Goal: Task Accomplishment & Management: Use online tool/utility

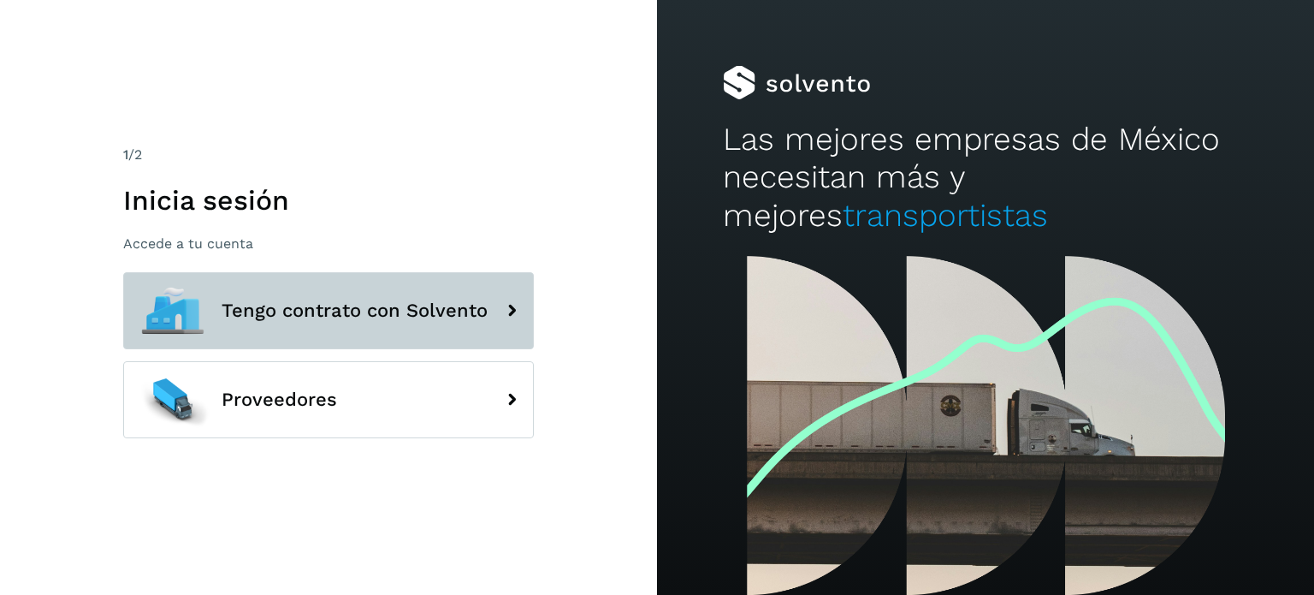
click at [329, 298] on button "Tengo contrato con Solvento" at bounding box center [328, 310] width 411 height 77
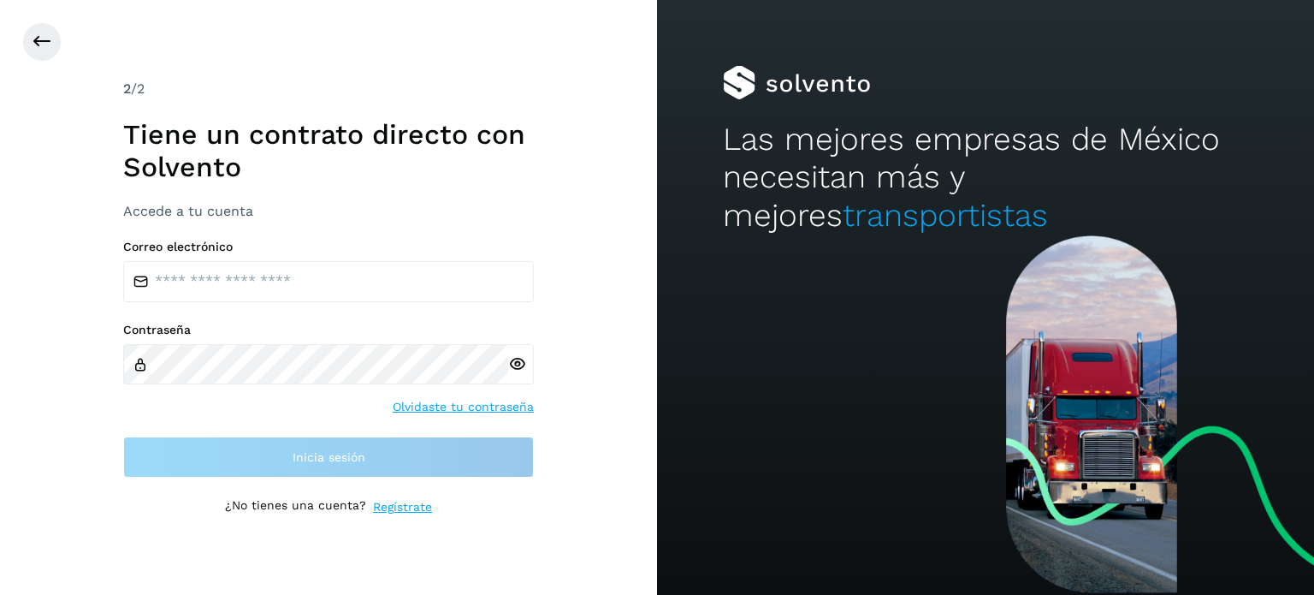
click at [277, 258] on div "Correo electrónico" at bounding box center [328, 271] width 411 height 62
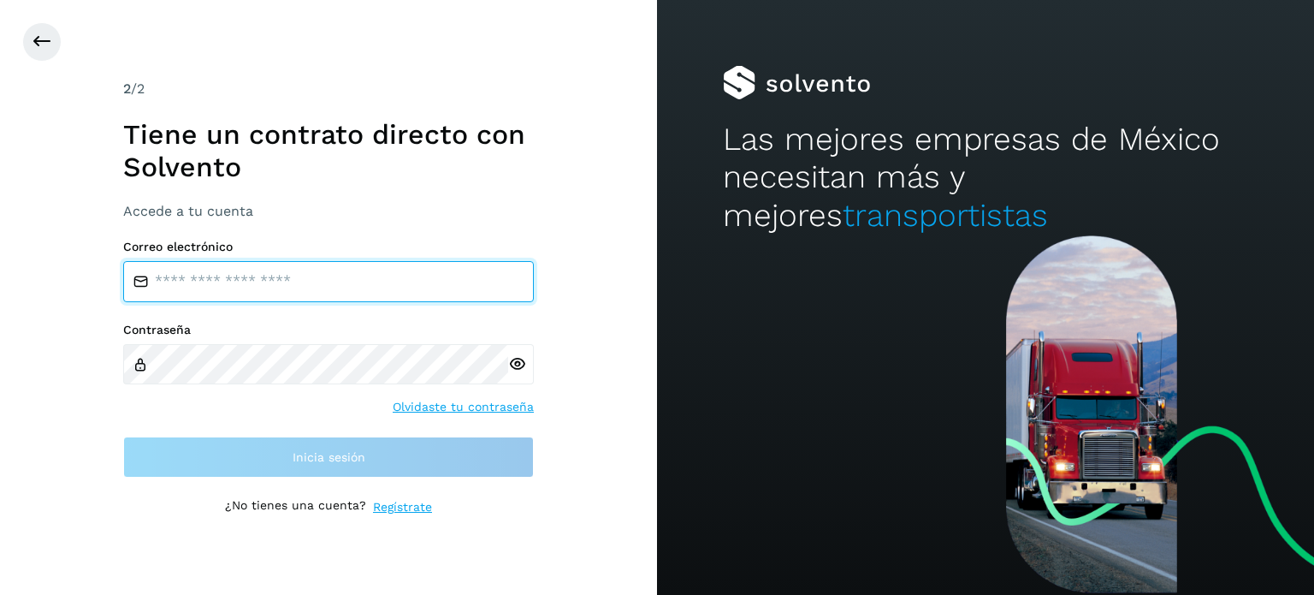
click at [279, 283] on input "email" at bounding box center [328, 281] width 411 height 41
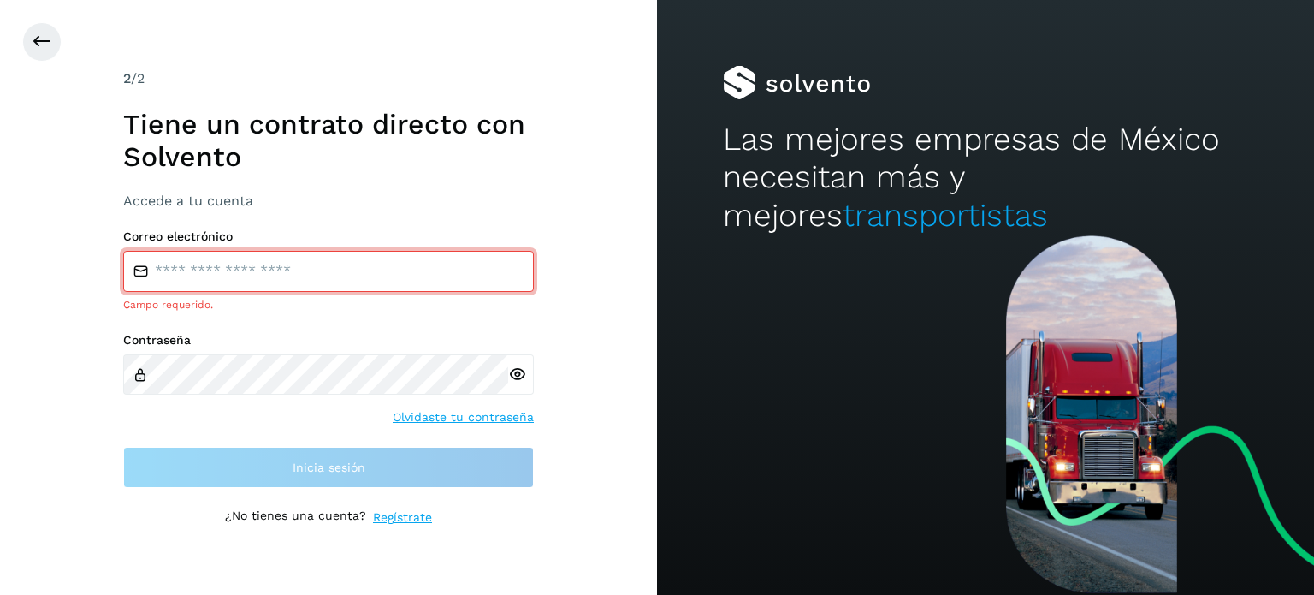
type input "**********"
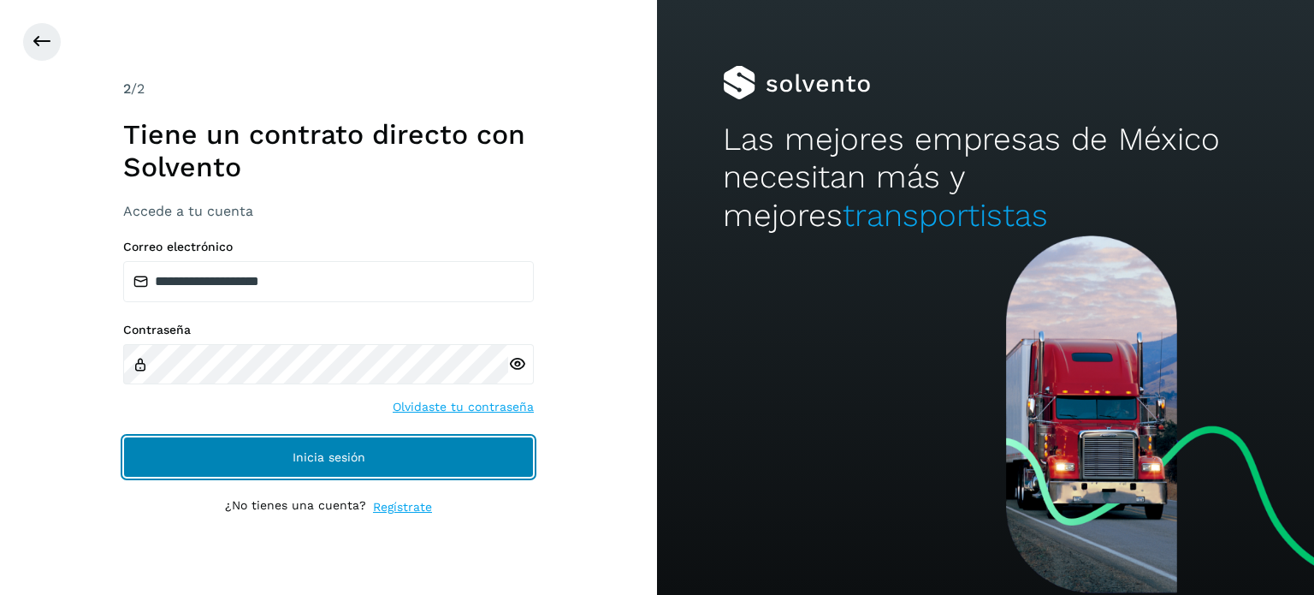
click at [328, 470] on button "Inicia sesión" at bounding box center [328, 456] width 411 height 41
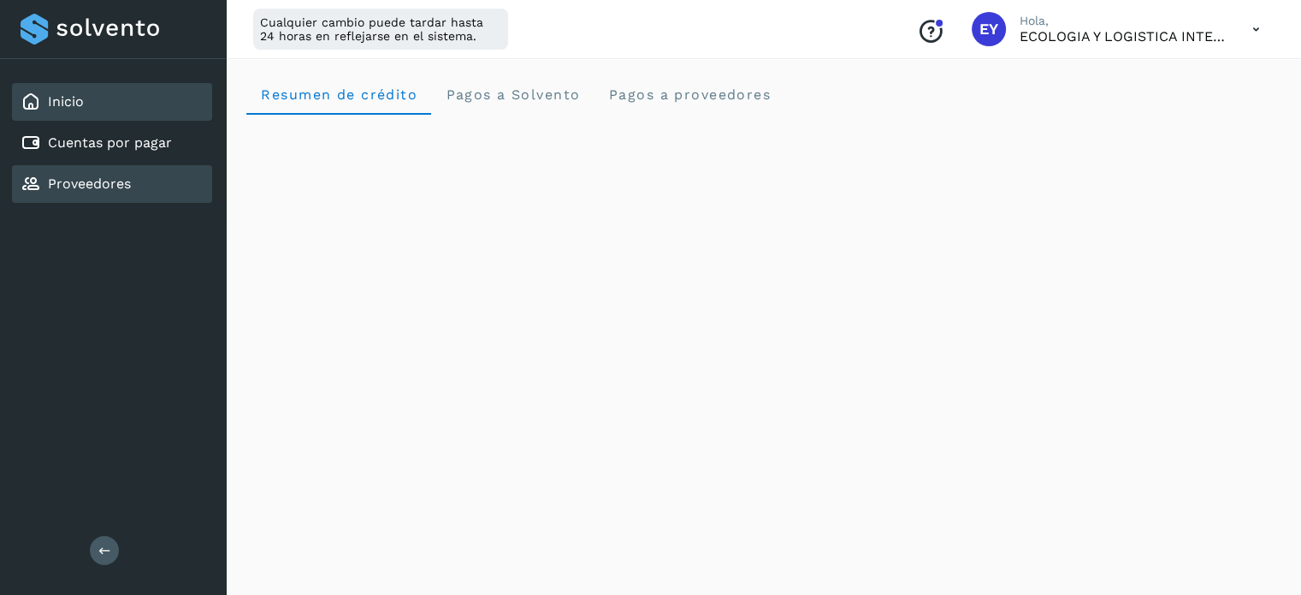
click at [134, 168] on div "Proveedores" at bounding box center [112, 184] width 200 height 38
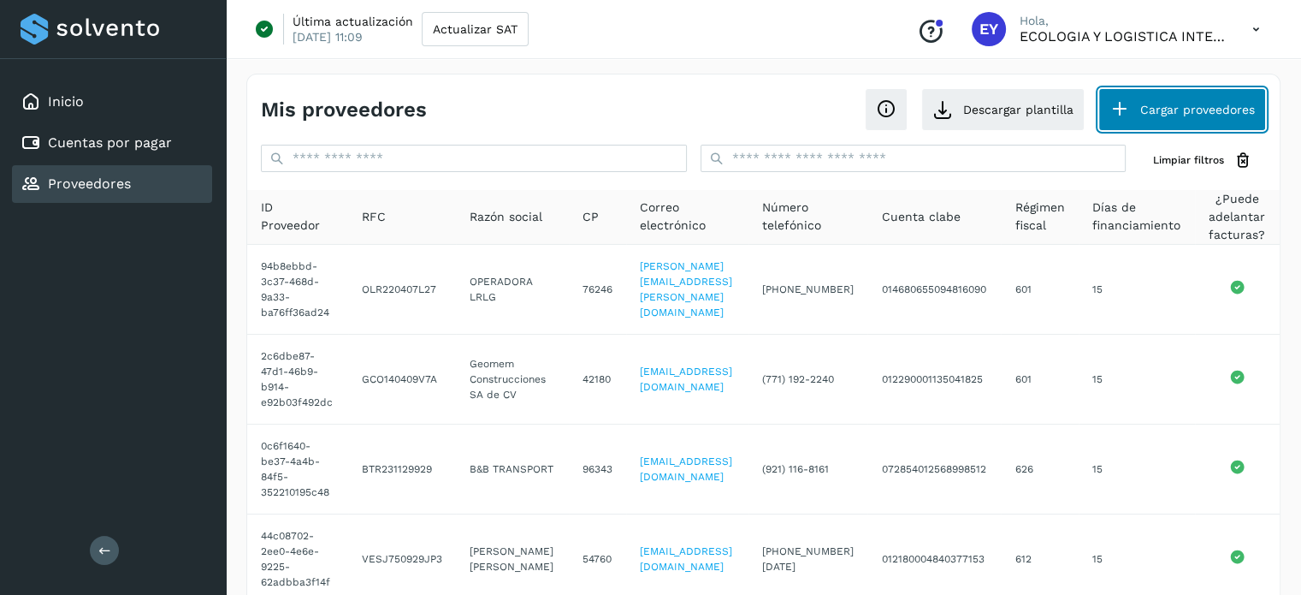
click at [1205, 108] on button "Cargar proveedores" at bounding box center [1182, 109] width 168 height 43
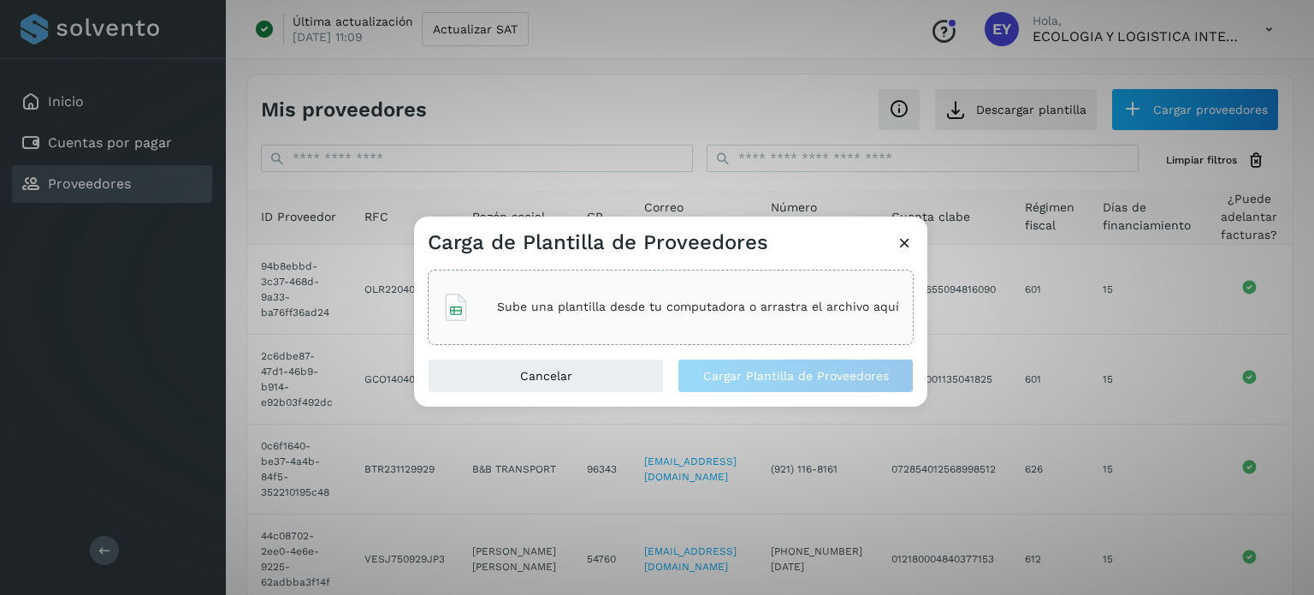
click at [560, 313] on p "Sube una plantilla desde tu computadora o arrastra el archivo aquí" at bounding box center [698, 306] width 402 height 15
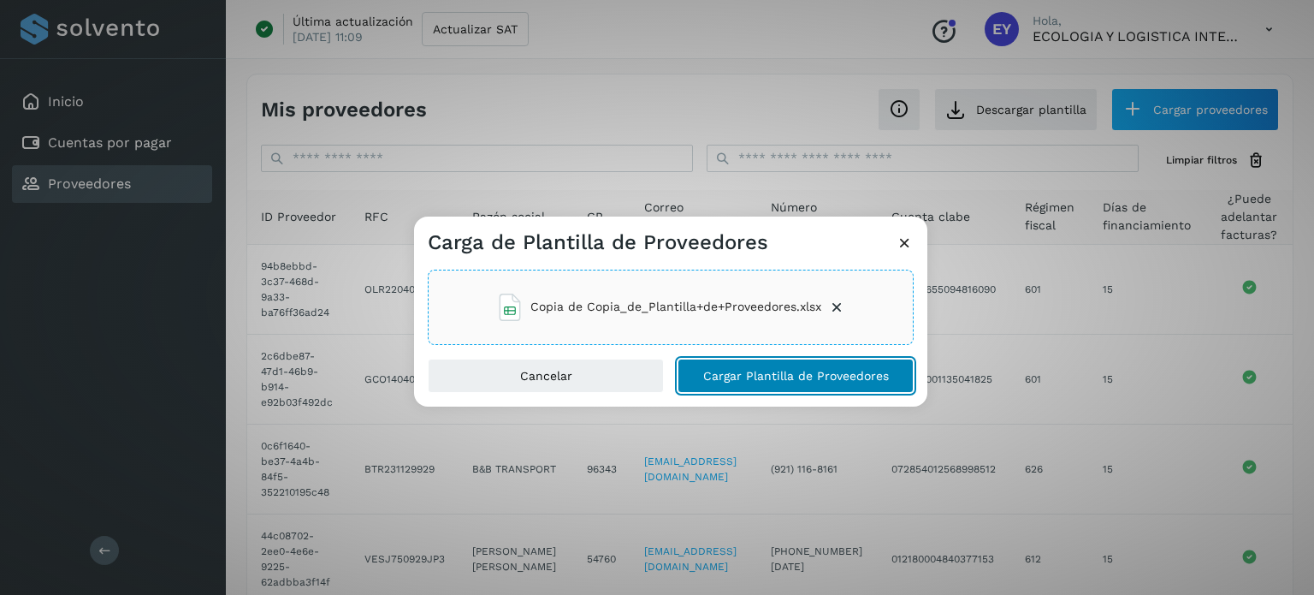
click at [749, 372] on span "Cargar Plantilla de Proveedores" at bounding box center [796, 376] width 186 height 12
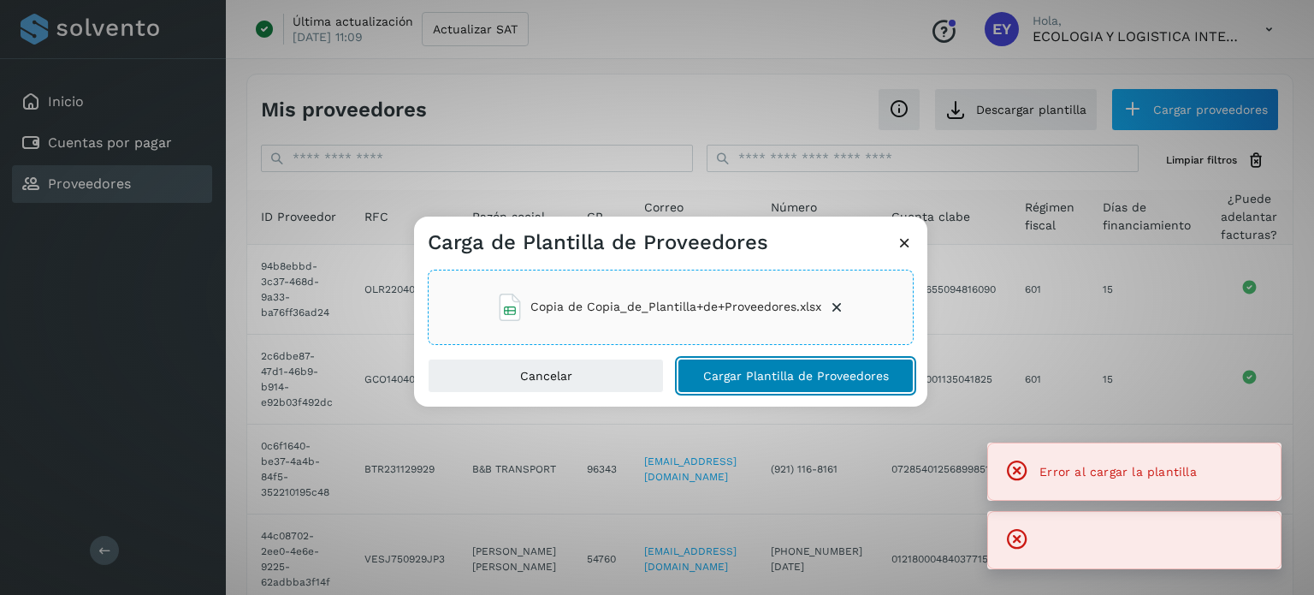
click at [787, 364] on button "Cargar Plantilla de Proveedores" at bounding box center [795, 375] width 236 height 34
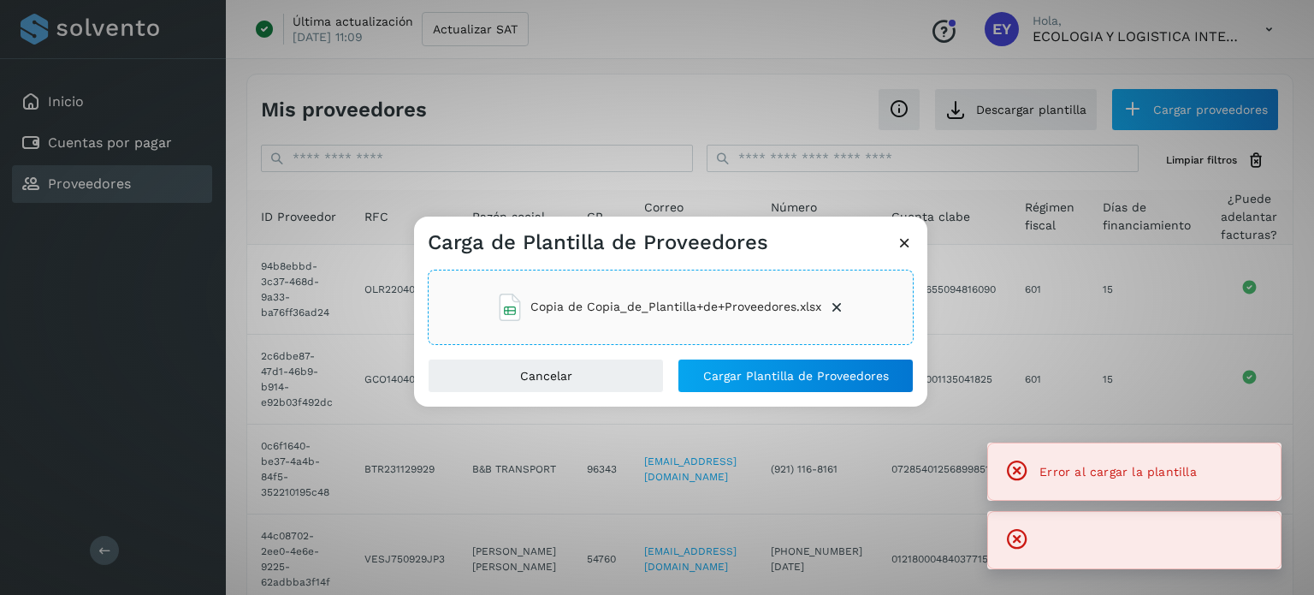
drag, startPoint x: 1134, startPoint y: 481, endPoint x: 970, endPoint y: 408, distance: 179.6
click at [1133, 481] on div "Error al cargar la plantilla" at bounding box center [1117, 471] width 157 height 21
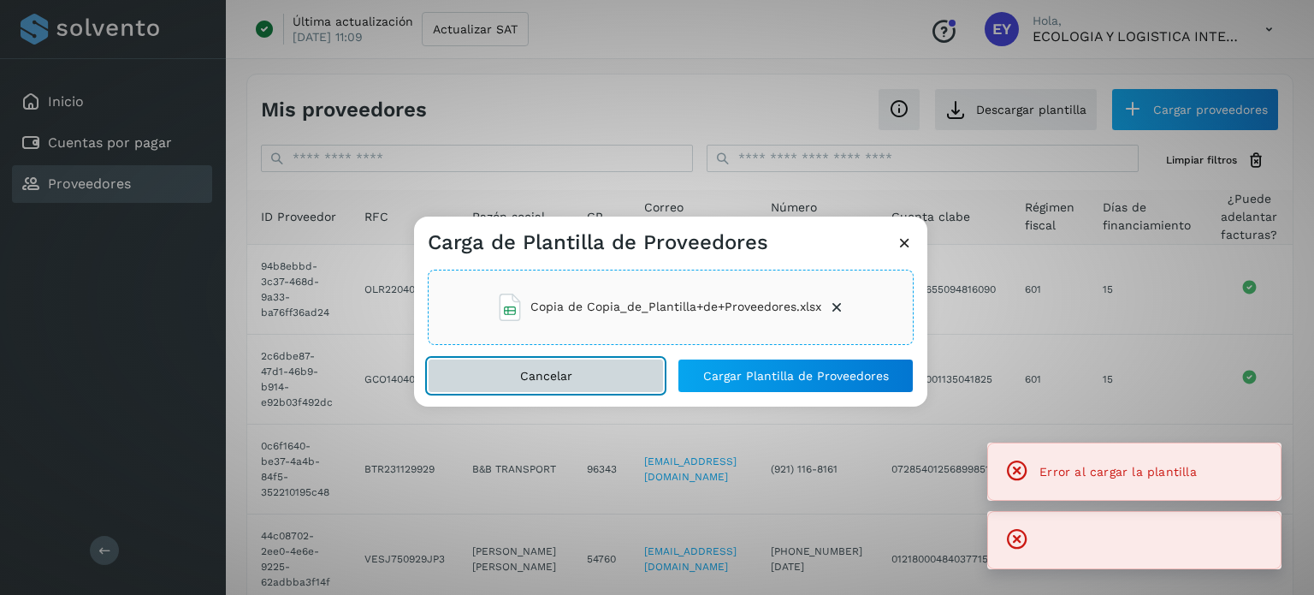
click at [575, 377] on button "Cancelar" at bounding box center [546, 375] width 236 height 34
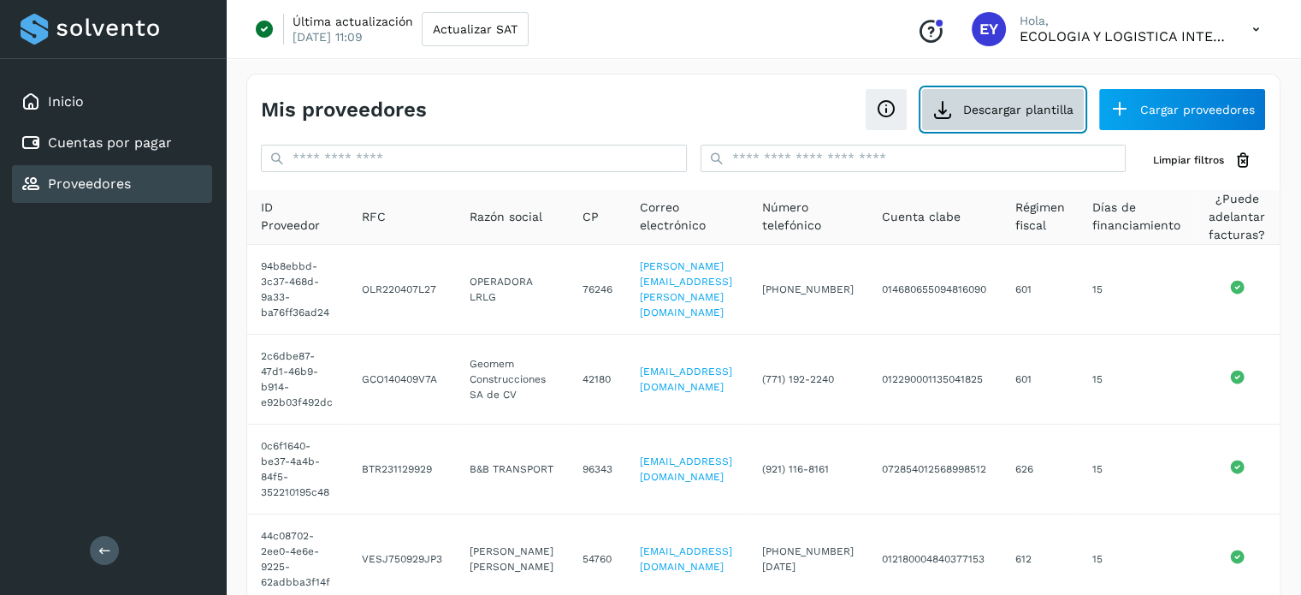
click at [1006, 112] on button "Descargar plantilla" at bounding box center [1002, 109] width 163 height 43
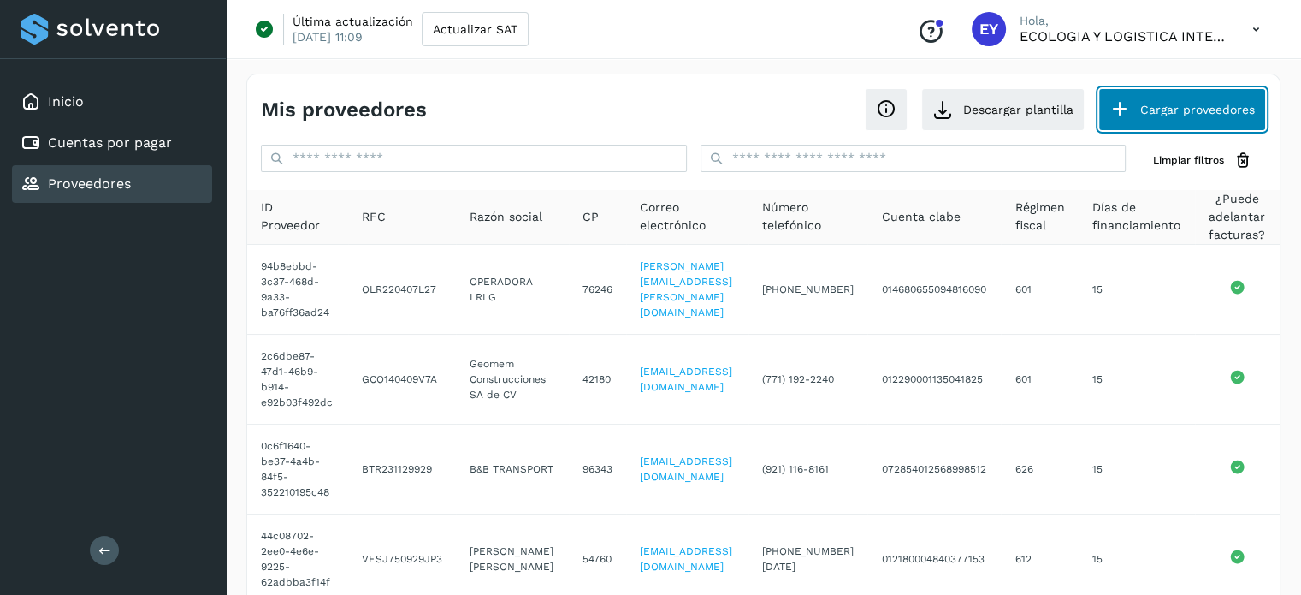
click at [1165, 113] on button "Cargar proveedores" at bounding box center [1182, 109] width 168 height 43
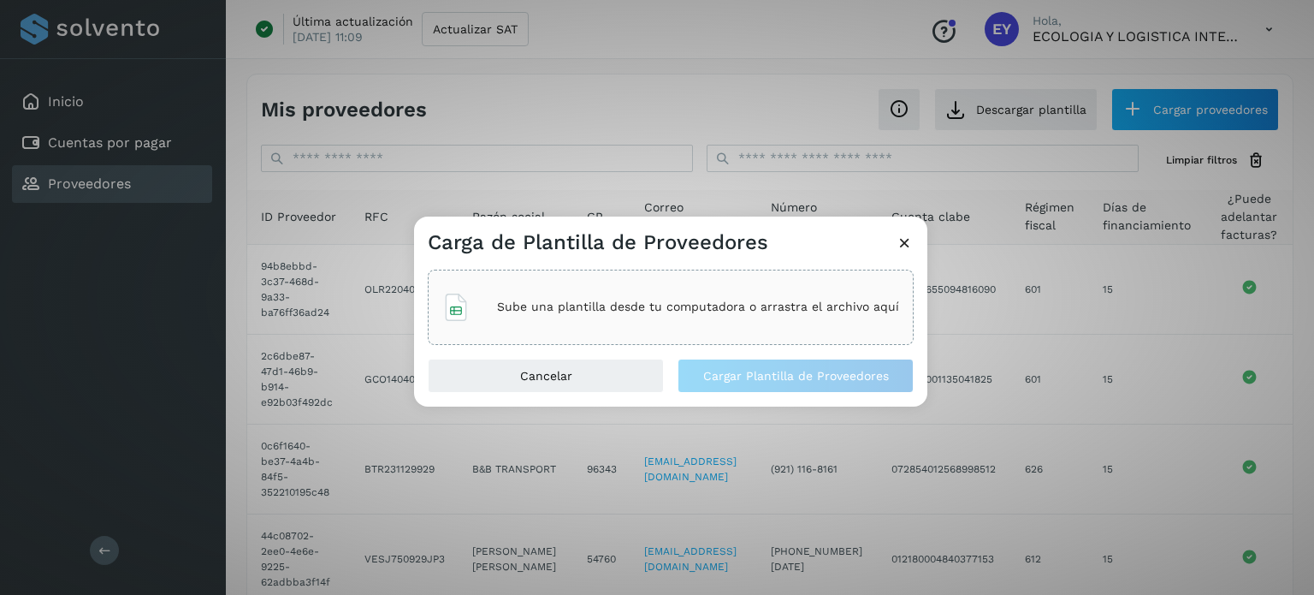
click at [540, 314] on p "Sube una plantilla desde tu computadora o arrastra el archivo aquí" at bounding box center [698, 306] width 402 height 15
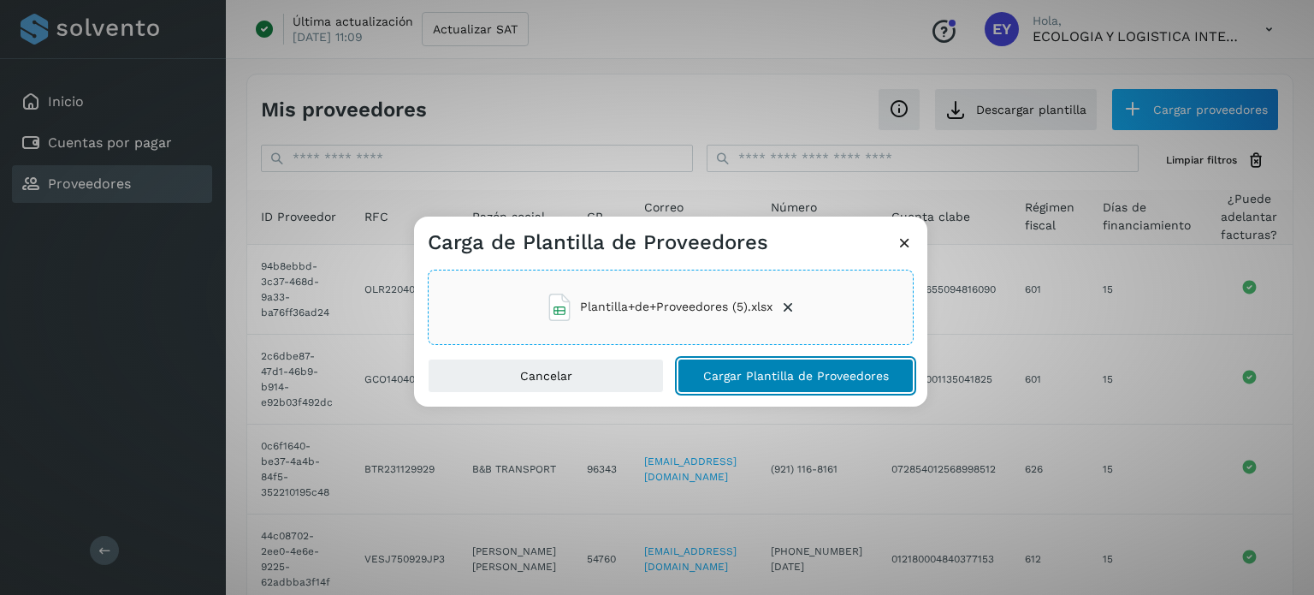
click at [773, 382] on button "Cargar Plantilla de Proveedores" at bounding box center [795, 375] width 236 height 34
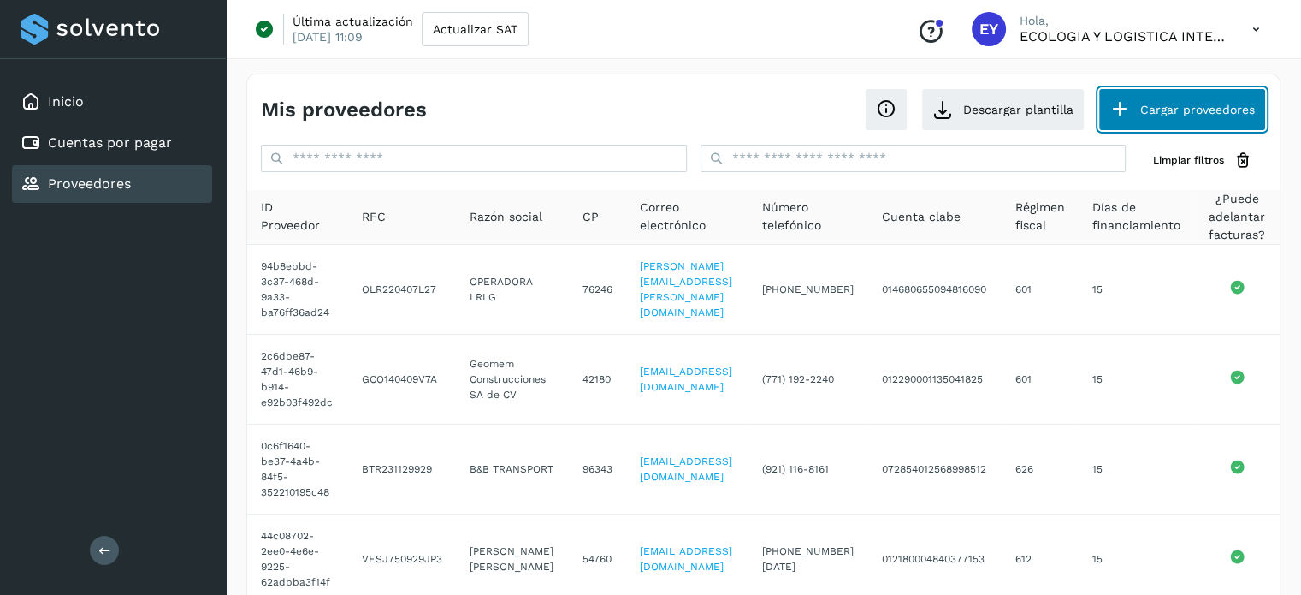
click at [1239, 109] on button "Cargar proveedores" at bounding box center [1182, 109] width 168 height 43
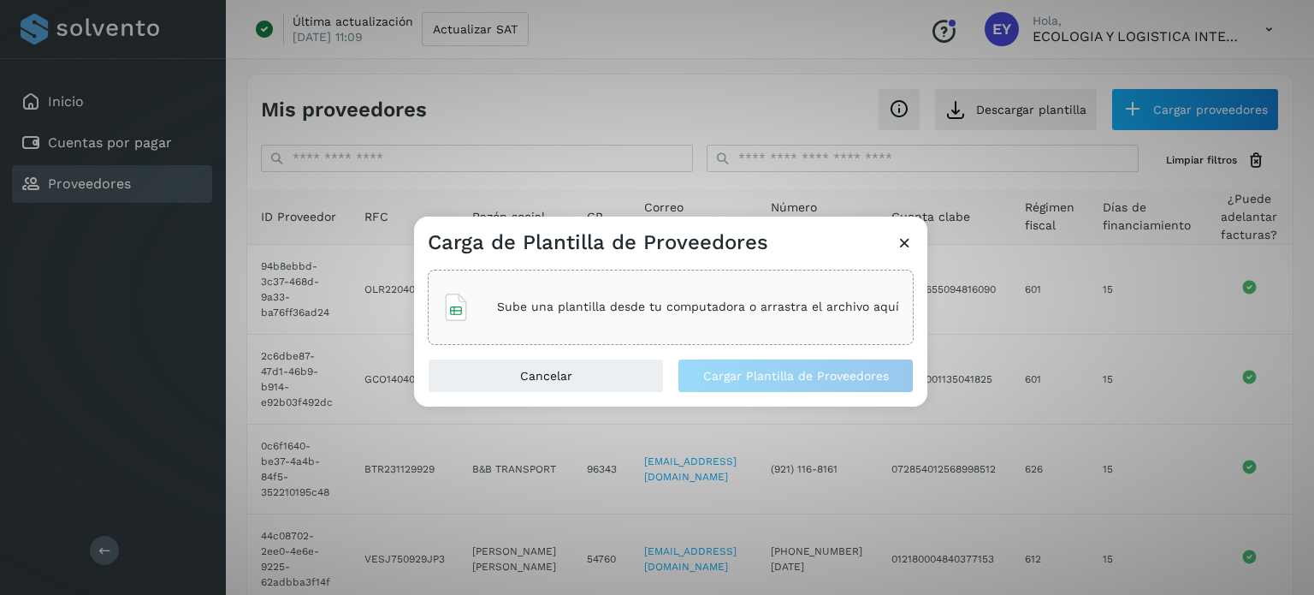
click at [600, 324] on div "Sube una plantilla desde tu computadora o arrastra el archivo aquí" at bounding box center [670, 307] width 457 height 46
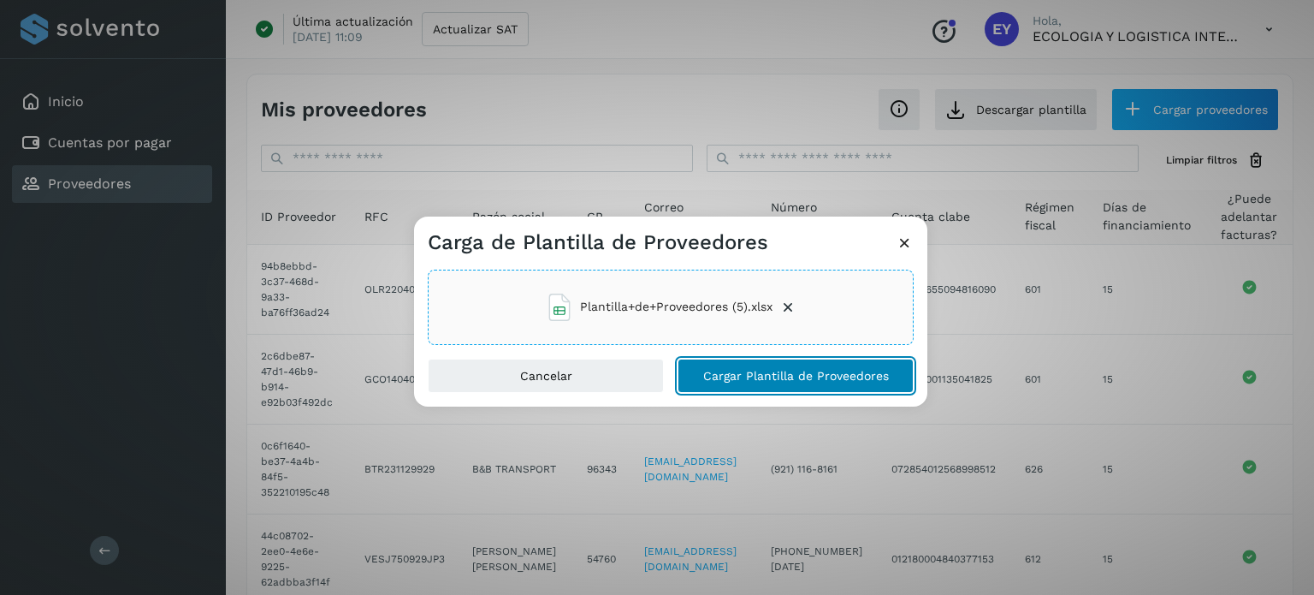
click at [813, 376] on span "Cargar Plantilla de Proveedores" at bounding box center [796, 376] width 186 height 12
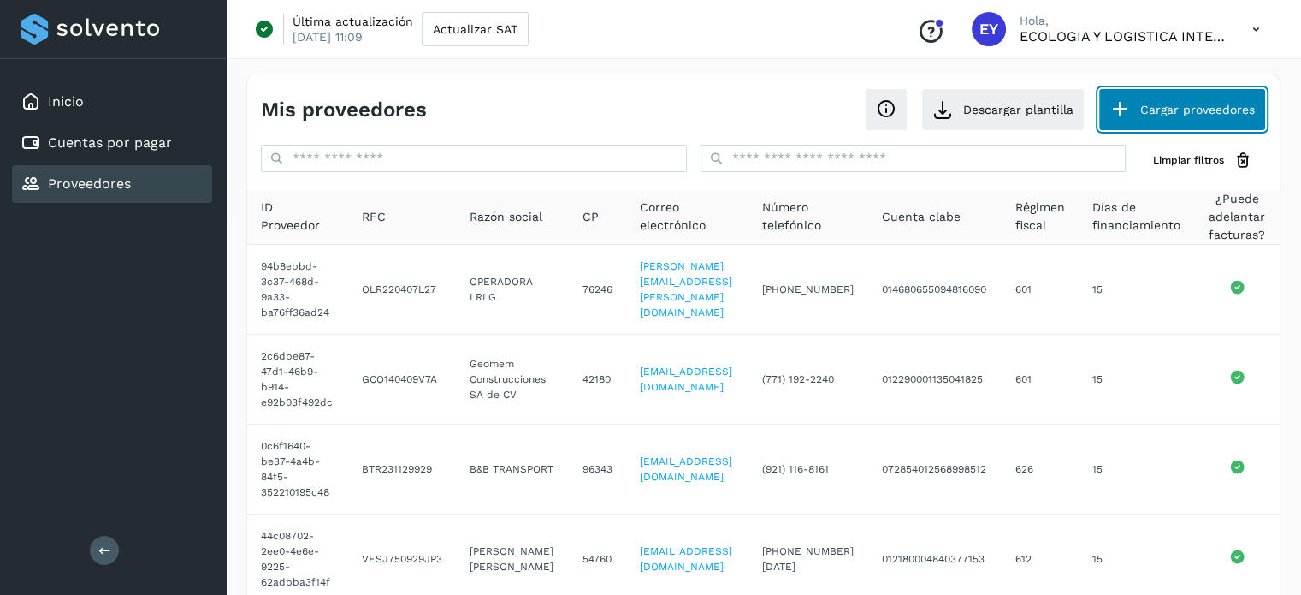
click at [1157, 117] on button "Cargar proveedores" at bounding box center [1182, 109] width 168 height 43
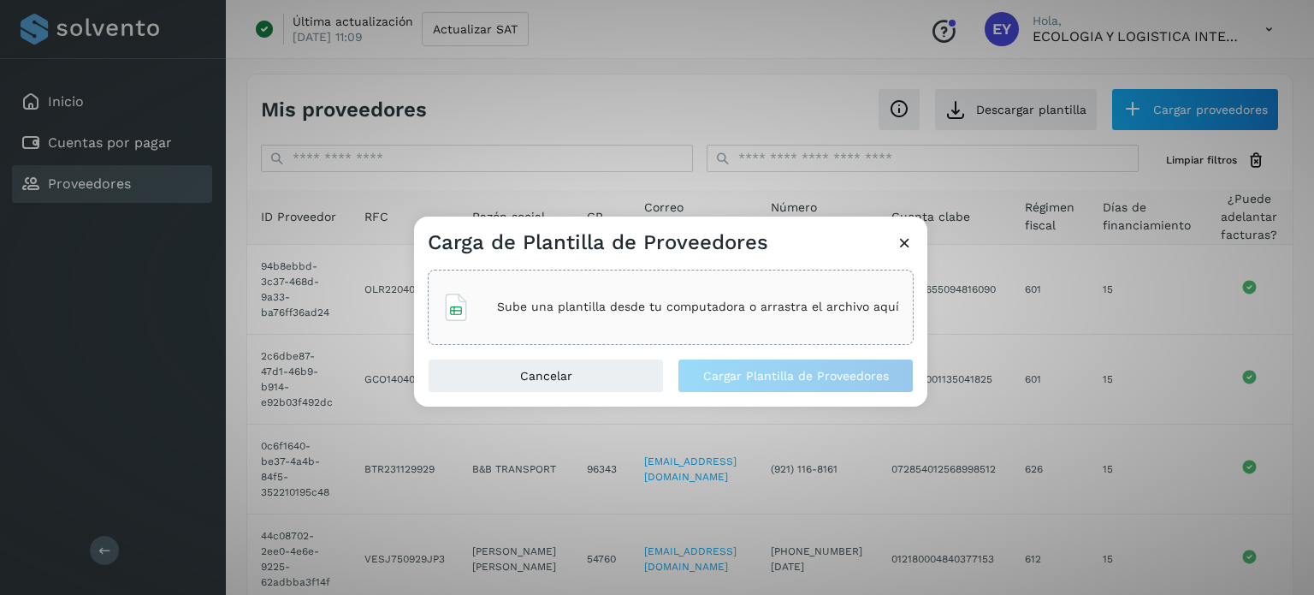
click at [575, 293] on div "Sube una plantilla desde tu computadora o arrastra el archivo aquí" at bounding box center [670, 307] width 457 height 46
click at [909, 239] on icon at bounding box center [905, 243] width 18 height 18
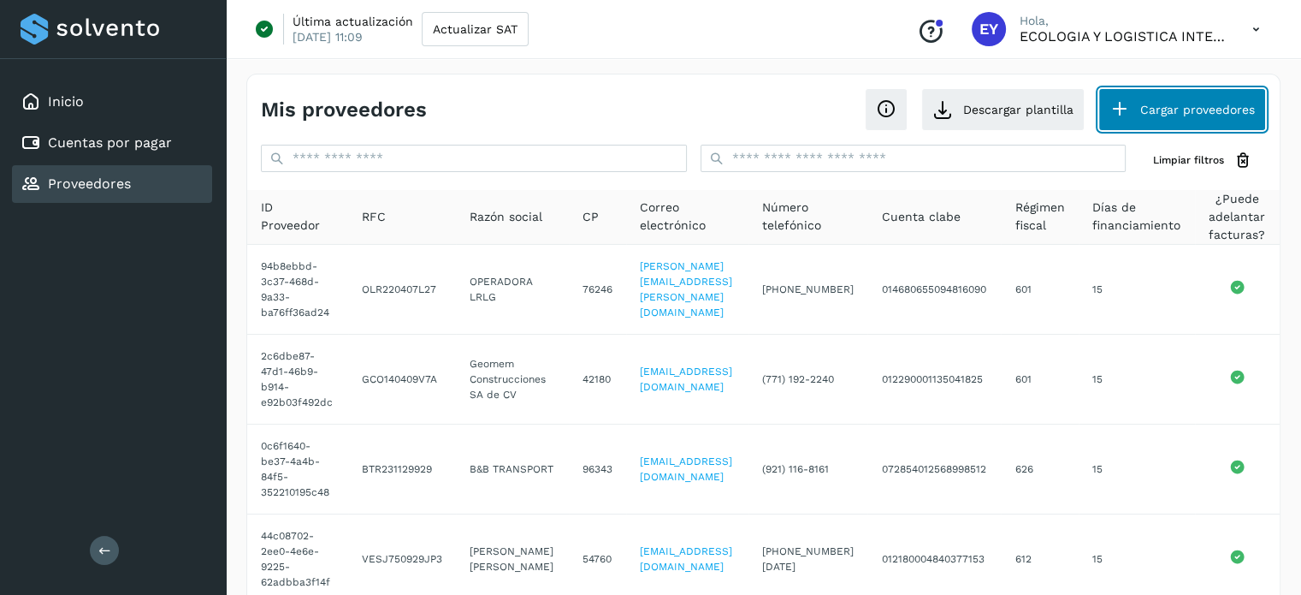
click at [1174, 115] on button "Cargar proveedores" at bounding box center [1182, 109] width 168 height 43
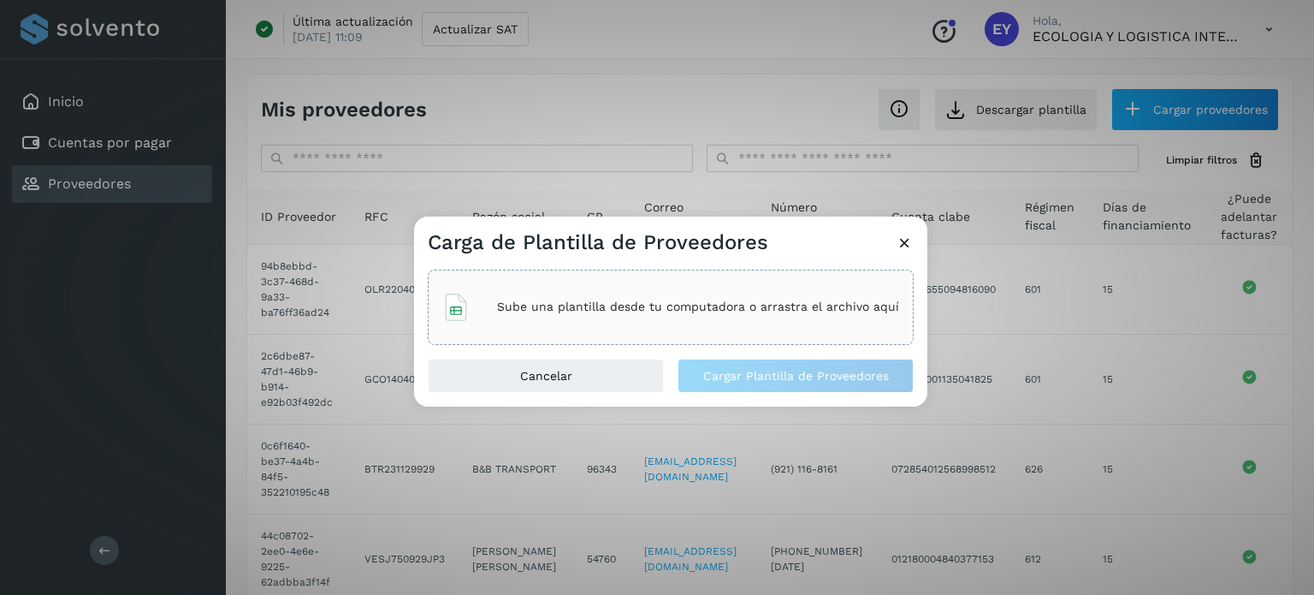
click at [582, 290] on div "Sube una plantilla desde tu computadora o arrastra el archivo aquí" at bounding box center [670, 307] width 457 height 46
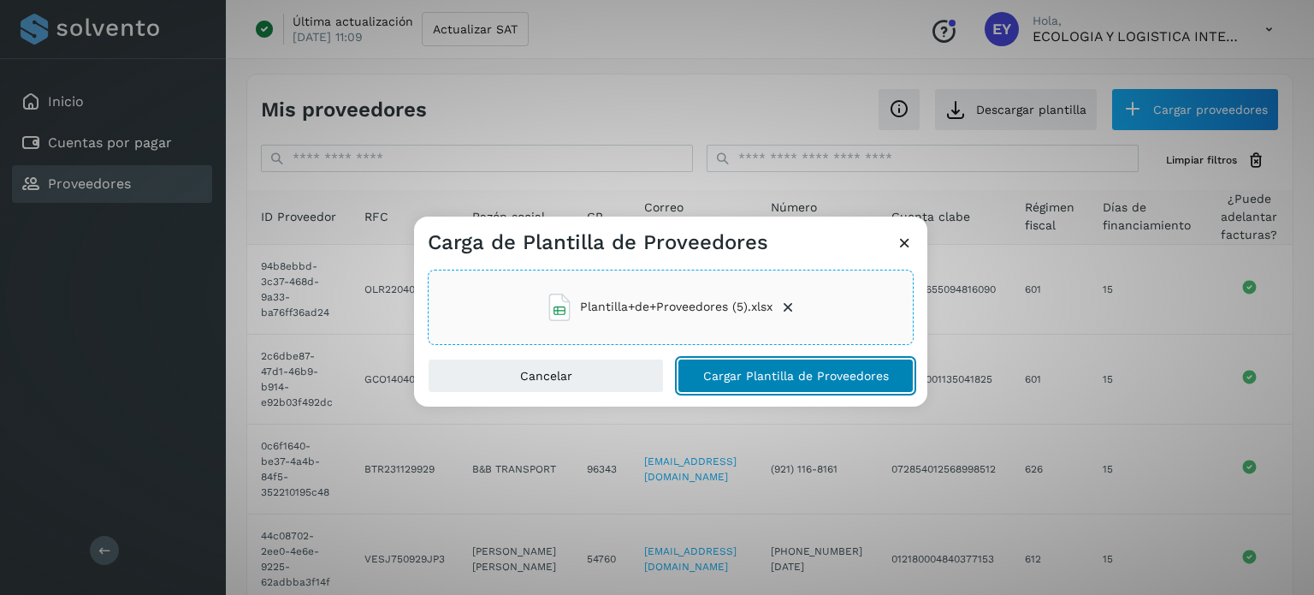
click at [764, 382] on button "Cargar Plantilla de Proveedores" at bounding box center [795, 375] width 236 height 34
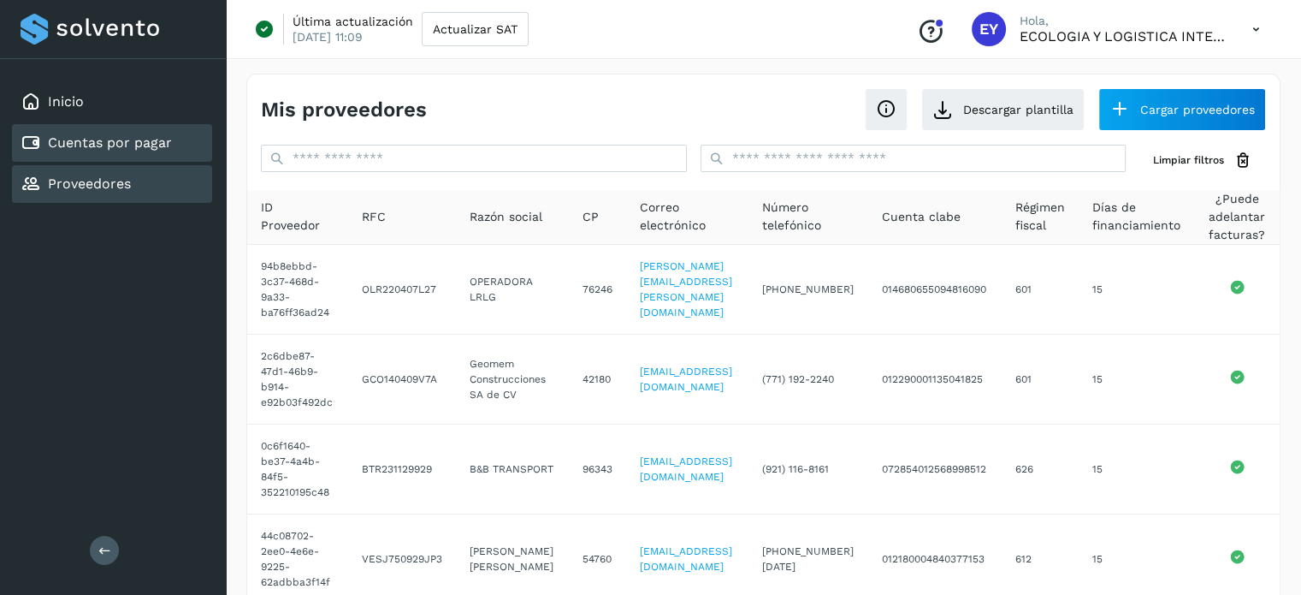
click at [72, 148] on link "Cuentas por pagar" at bounding box center [110, 142] width 124 height 16
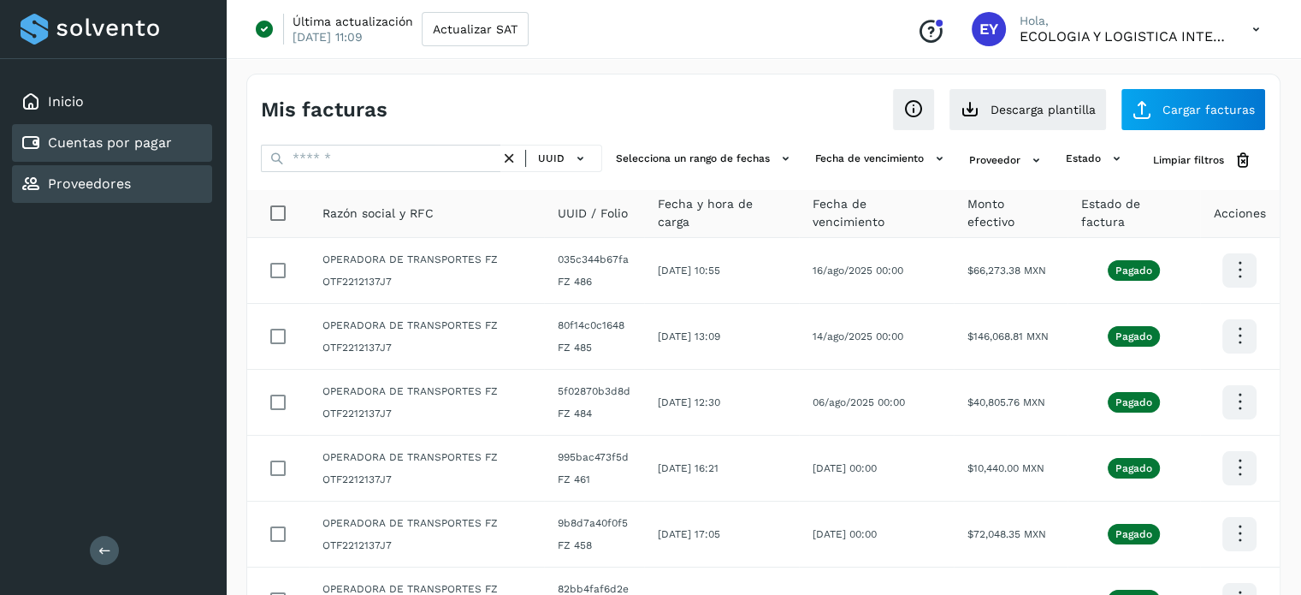
click at [99, 191] on div "Proveedores" at bounding box center [76, 184] width 110 height 21
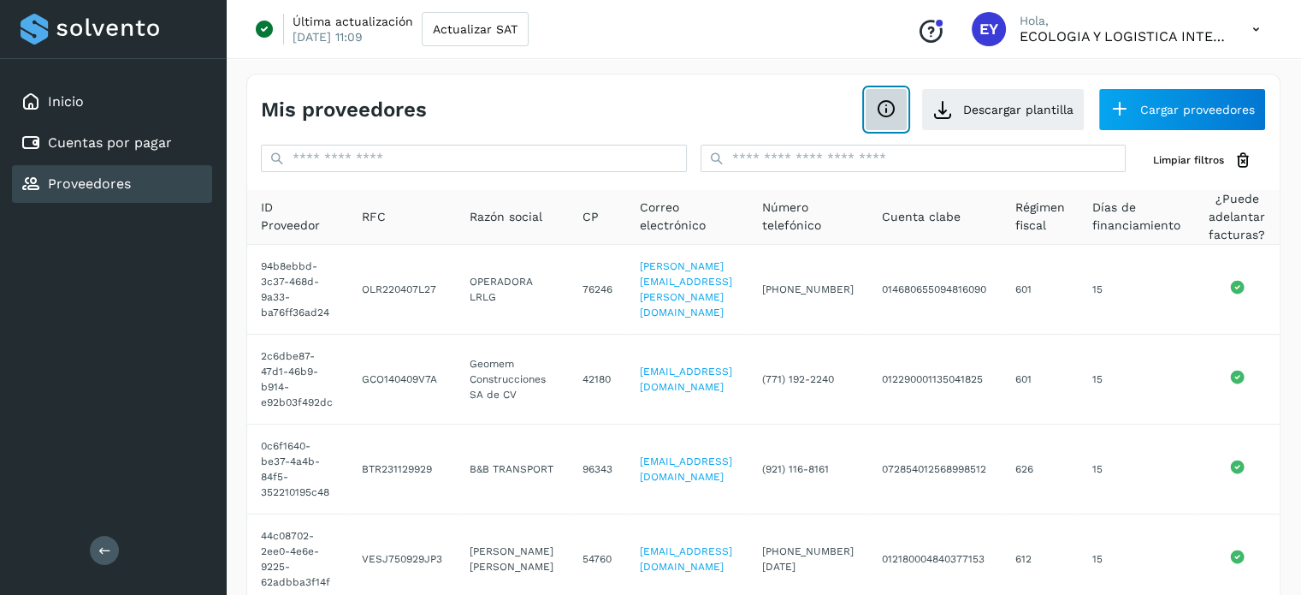
click at [877, 110] on button at bounding box center [886, 109] width 43 height 43
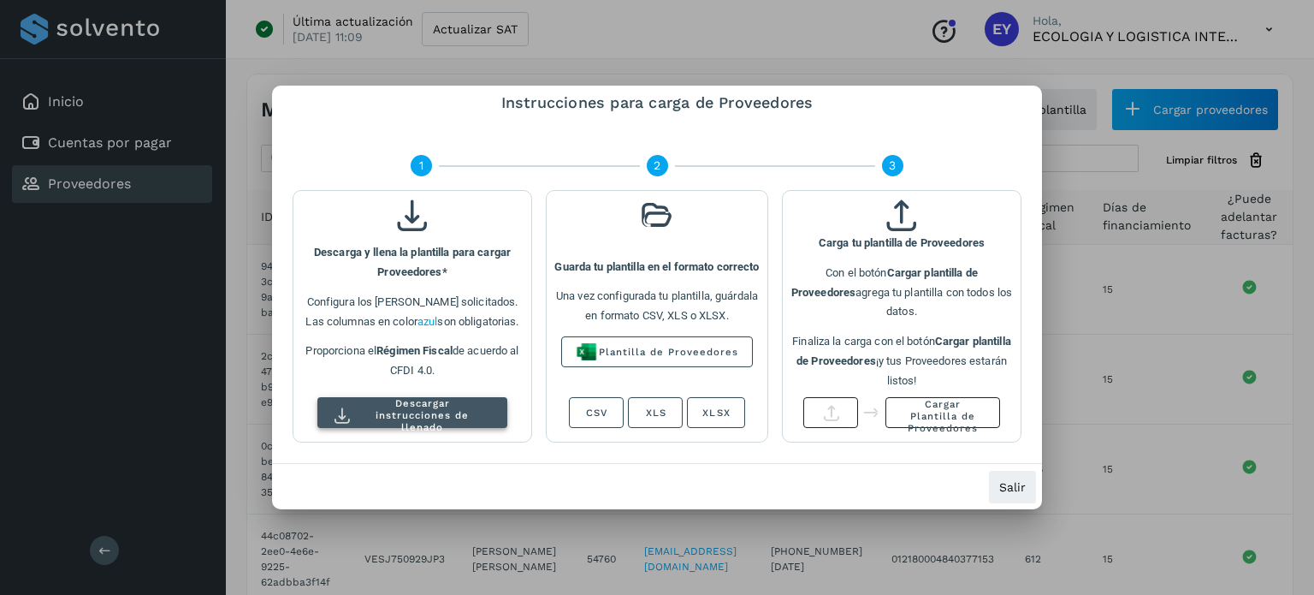
click at [399, 412] on span "Descargar instrucciones de llenado" at bounding box center [422, 415] width 128 height 36
click at [1016, 485] on span "Salir" at bounding box center [1012, 487] width 27 height 12
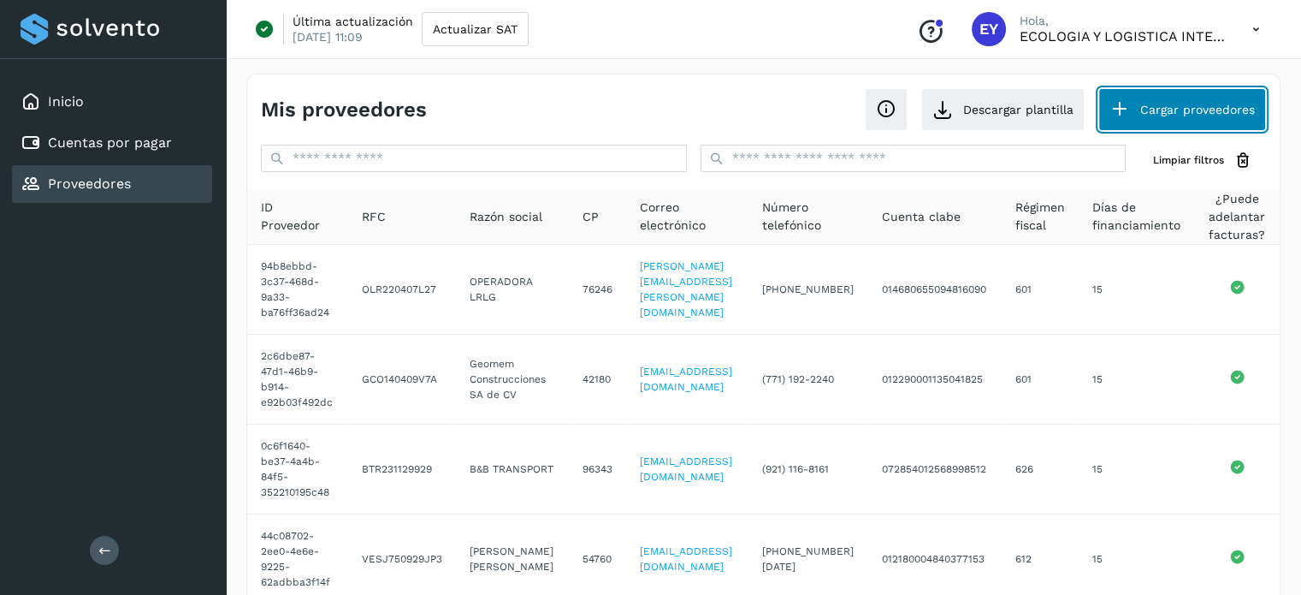
click at [1194, 110] on button "Cargar proveedores" at bounding box center [1182, 109] width 168 height 43
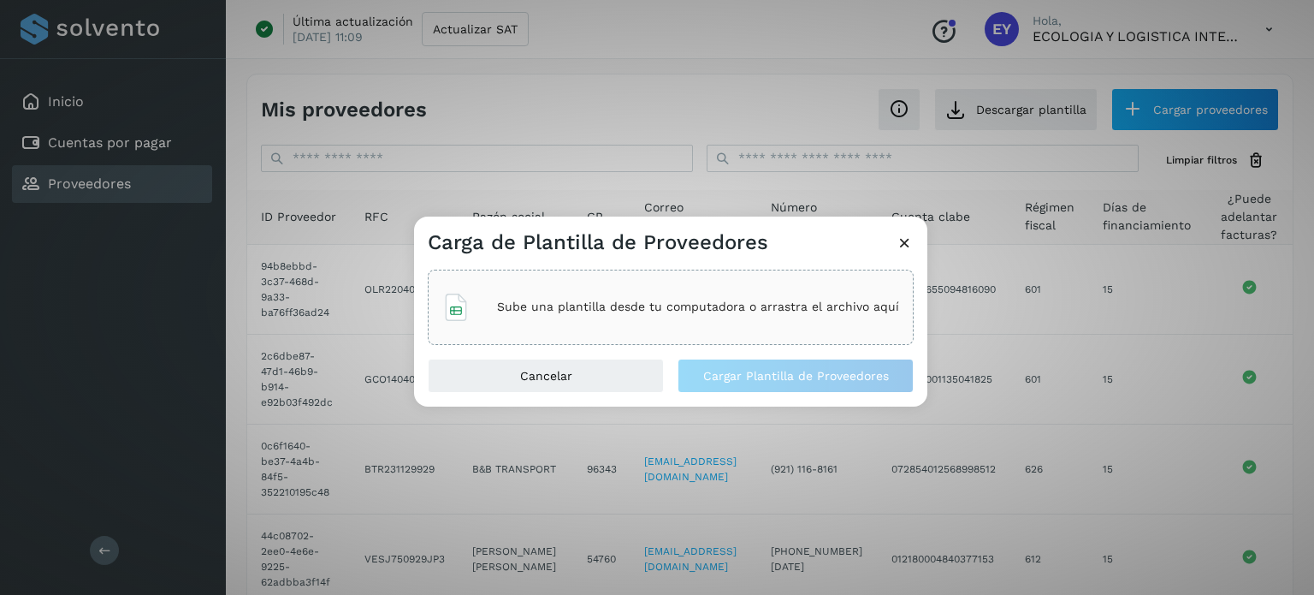
click at [585, 307] on p "Sube una plantilla desde tu computadora o arrastra el archivo aquí" at bounding box center [698, 306] width 402 height 15
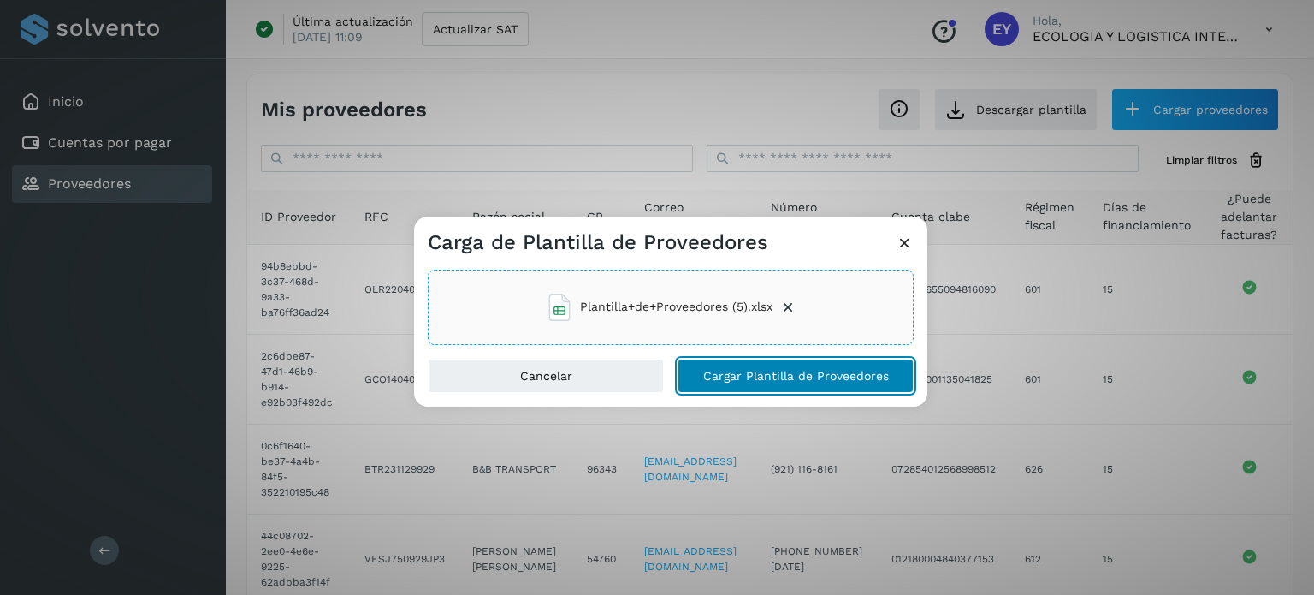
click at [725, 362] on button "Cargar Plantilla de Proveedores" at bounding box center [795, 375] width 236 height 34
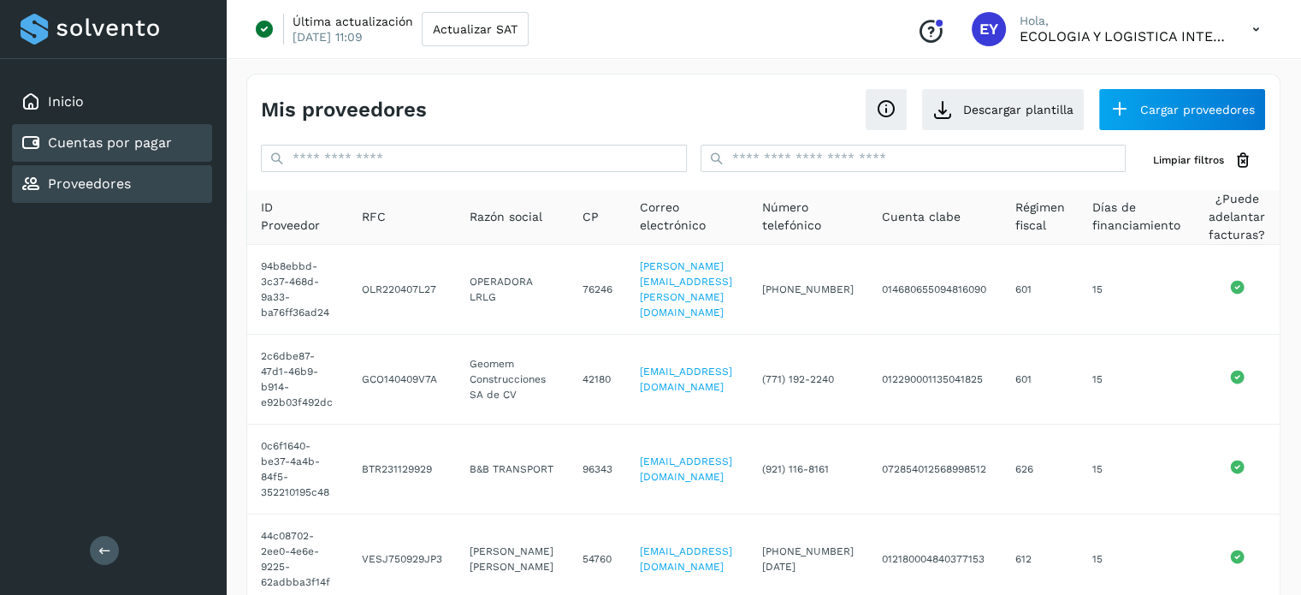
click at [102, 155] on div "Cuentas por pagar" at bounding box center [112, 143] width 200 height 38
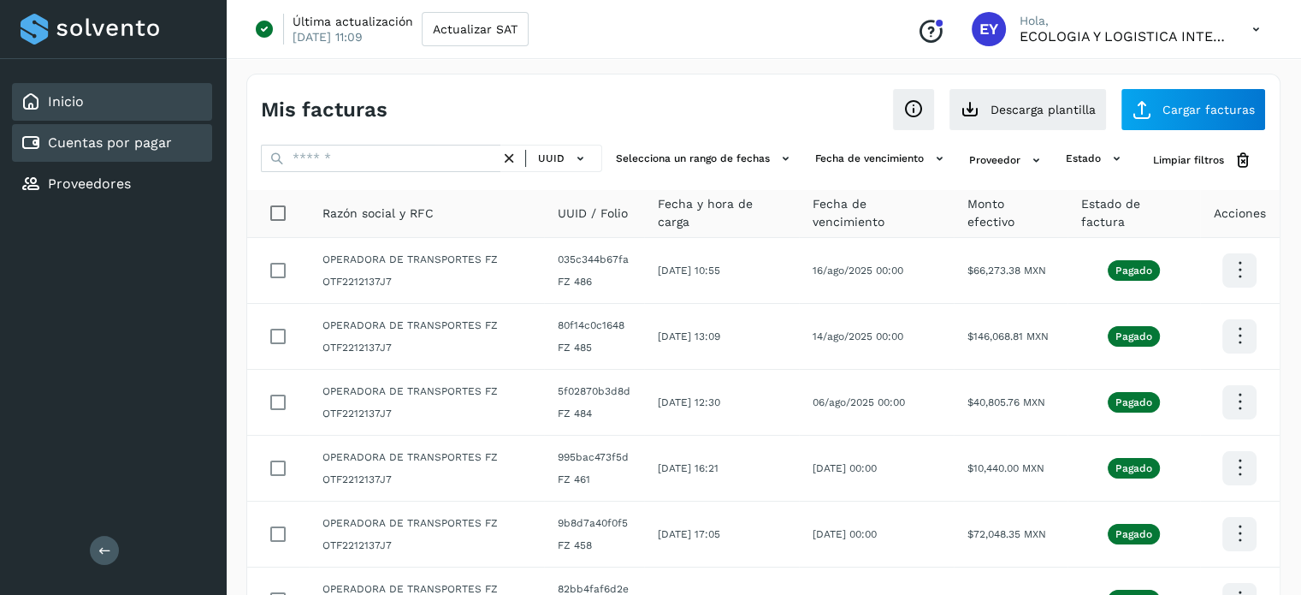
click at [62, 108] on link "Inicio" at bounding box center [66, 101] width 36 height 16
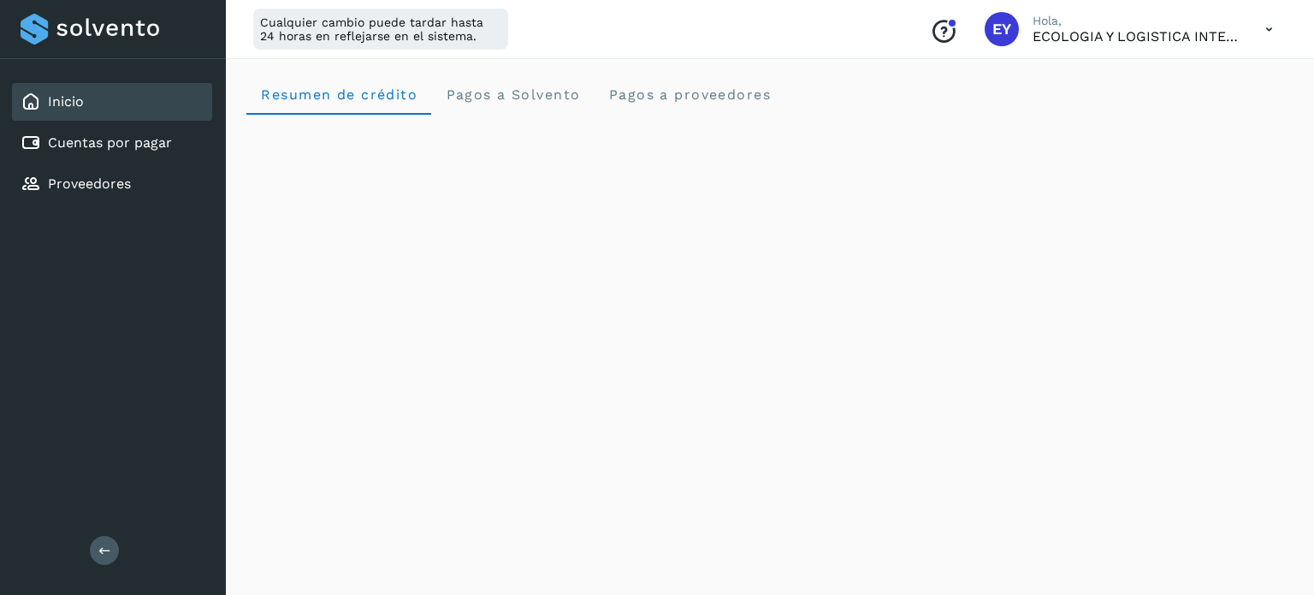
click at [1271, 30] on icon at bounding box center [1268, 29] width 35 height 35
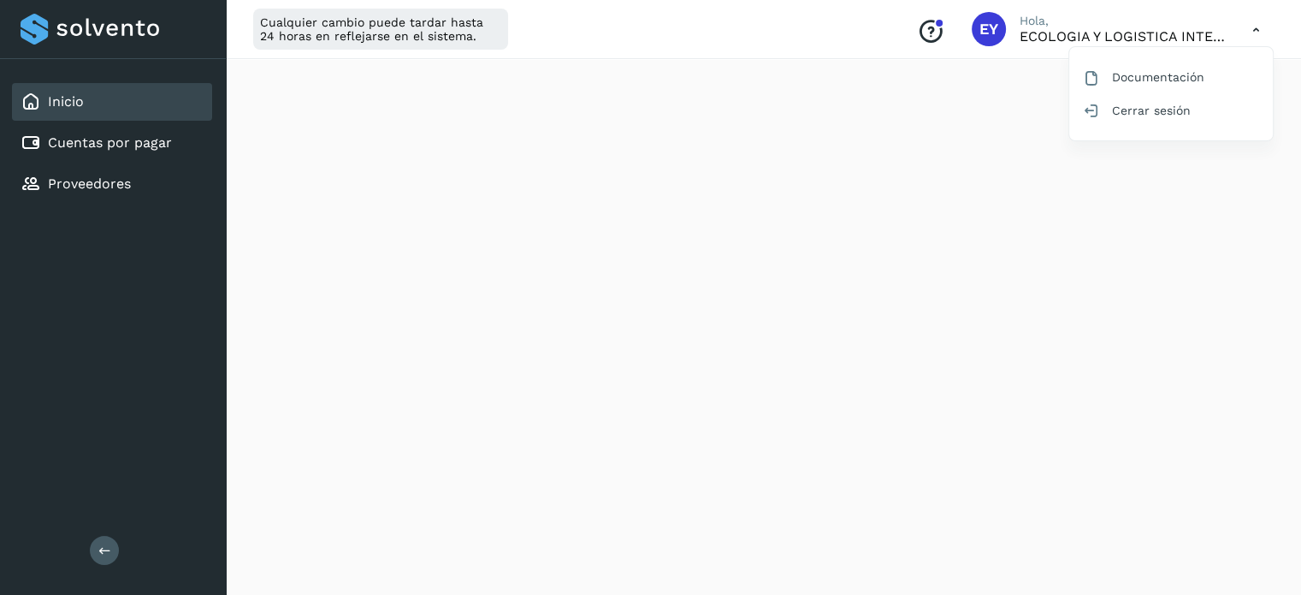
scroll to position [342, 0]
click at [113, 185] on link "Proveedores" at bounding box center [89, 183] width 83 height 16
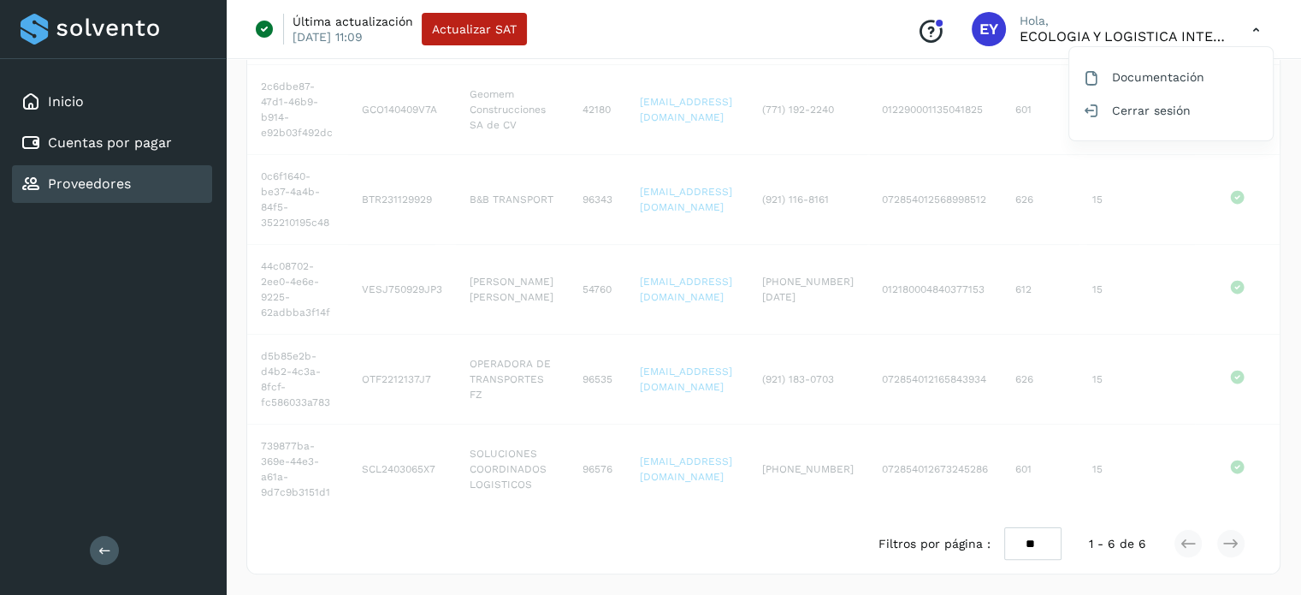
scroll to position [281, 0]
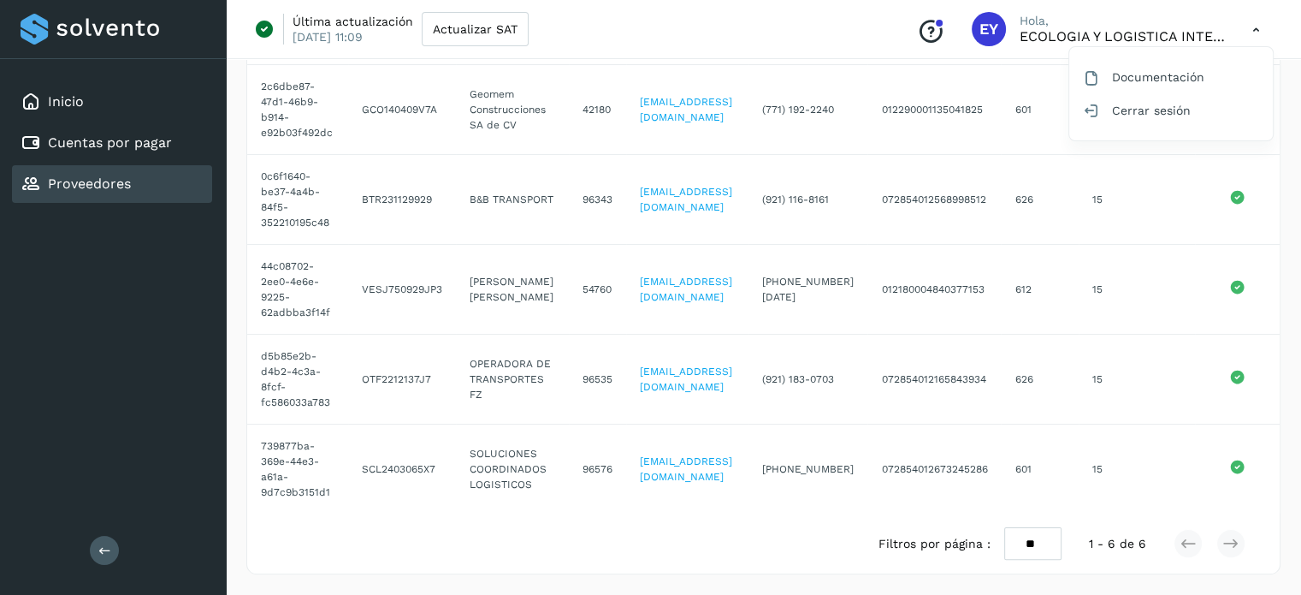
drag, startPoint x: 572, startPoint y: 506, endPoint x: 613, endPoint y: 509, distance: 41.1
click at [613, 509] on div at bounding box center [650, 297] width 1301 height 595
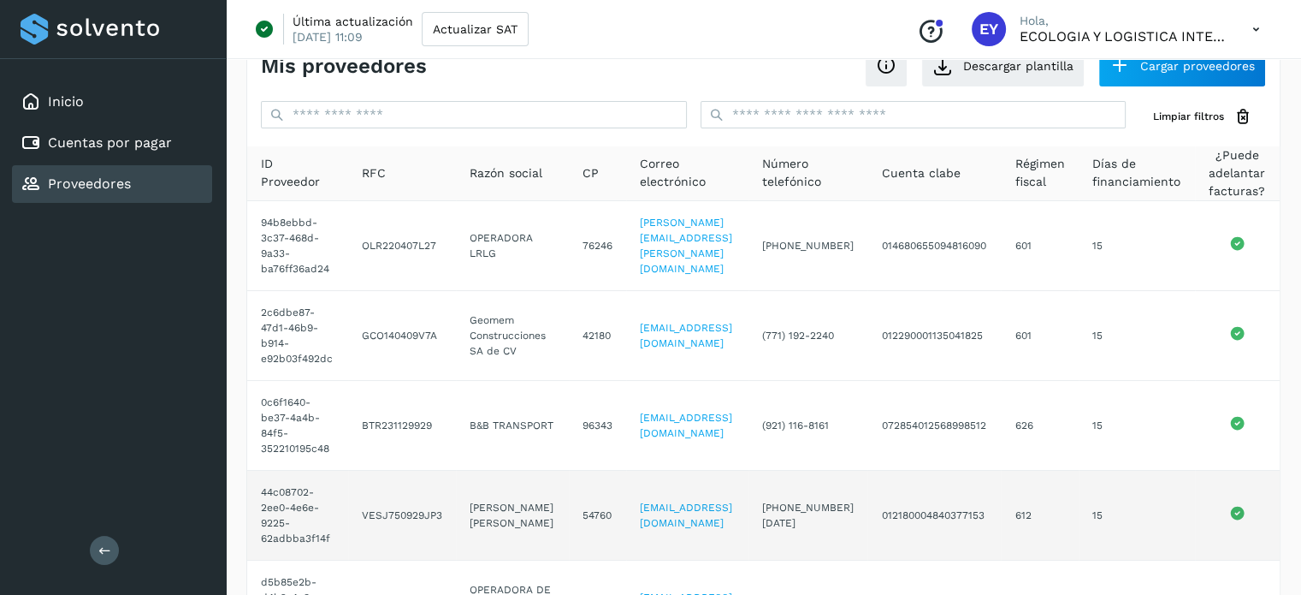
scroll to position [24, 0]
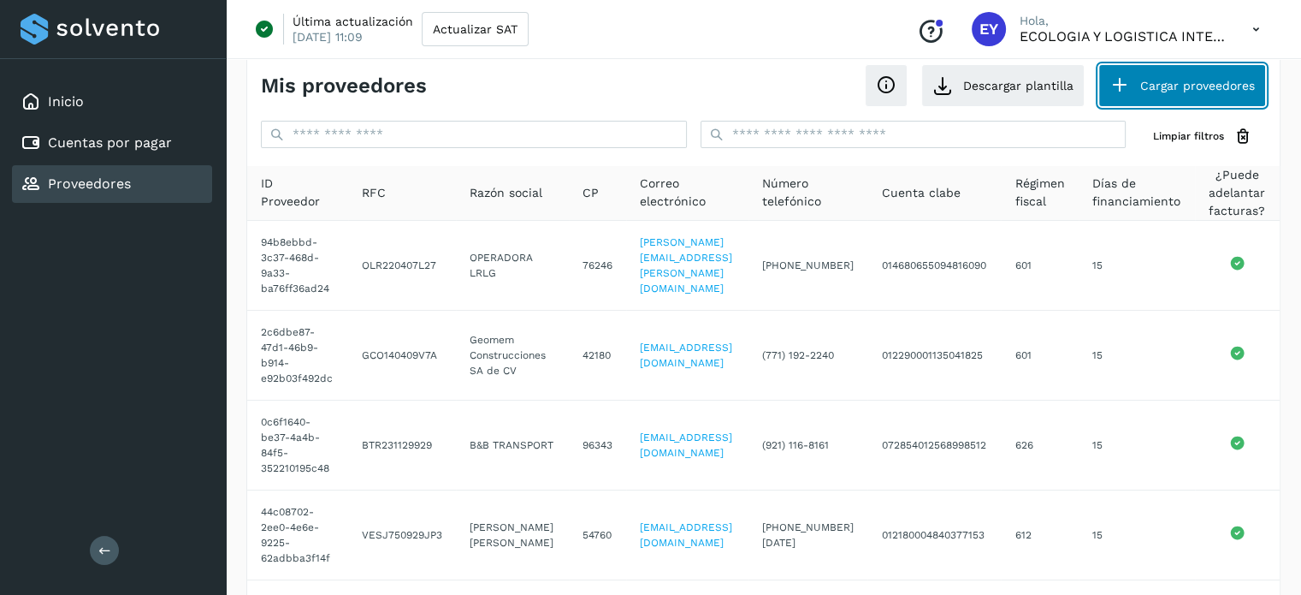
click at [1204, 83] on button "Cargar proveedores" at bounding box center [1182, 85] width 168 height 43
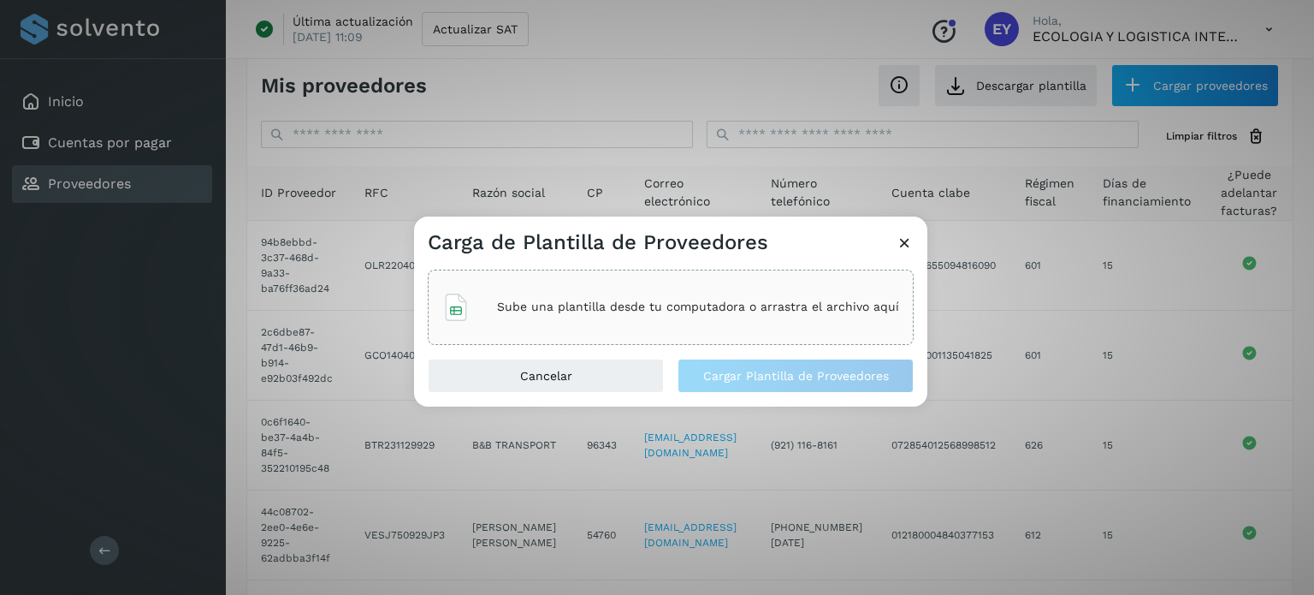
click at [691, 271] on div "Sube una plantilla desde tu computadora o arrastra el archivo aquí" at bounding box center [671, 306] width 486 height 75
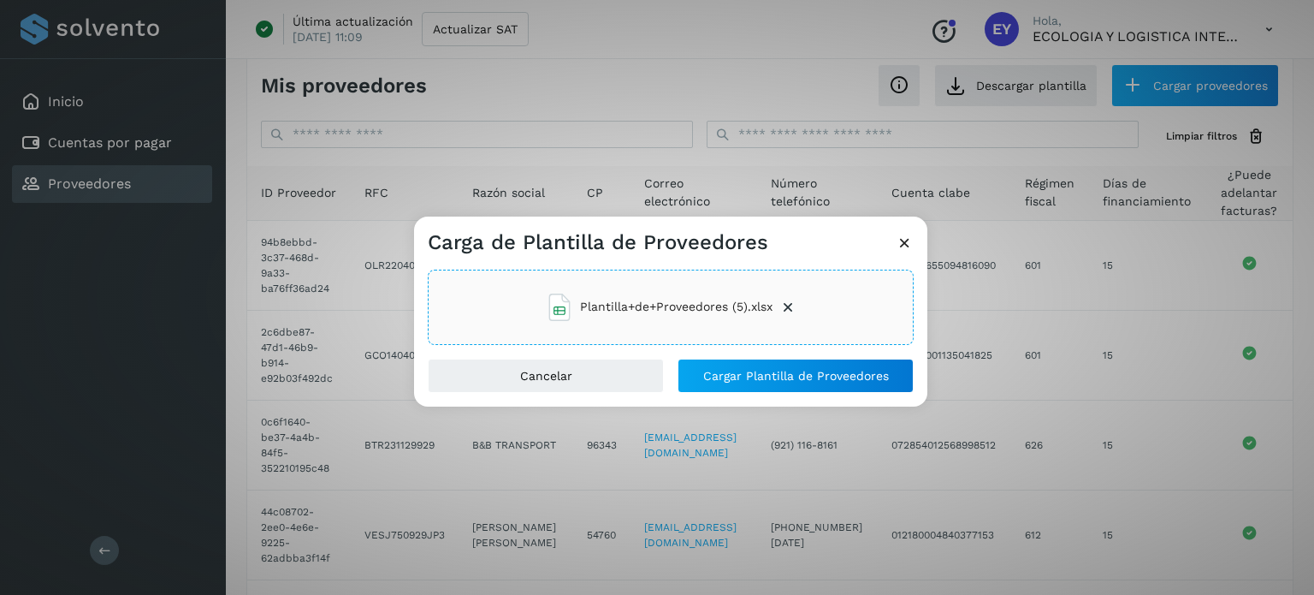
click at [741, 356] on div "Plantilla+de+Proveedores (5).xlsx" at bounding box center [670, 307] width 513 height 103
click at [769, 398] on div "Cancelar Cargar Plantilla de Proveedores" at bounding box center [670, 382] width 513 height 48
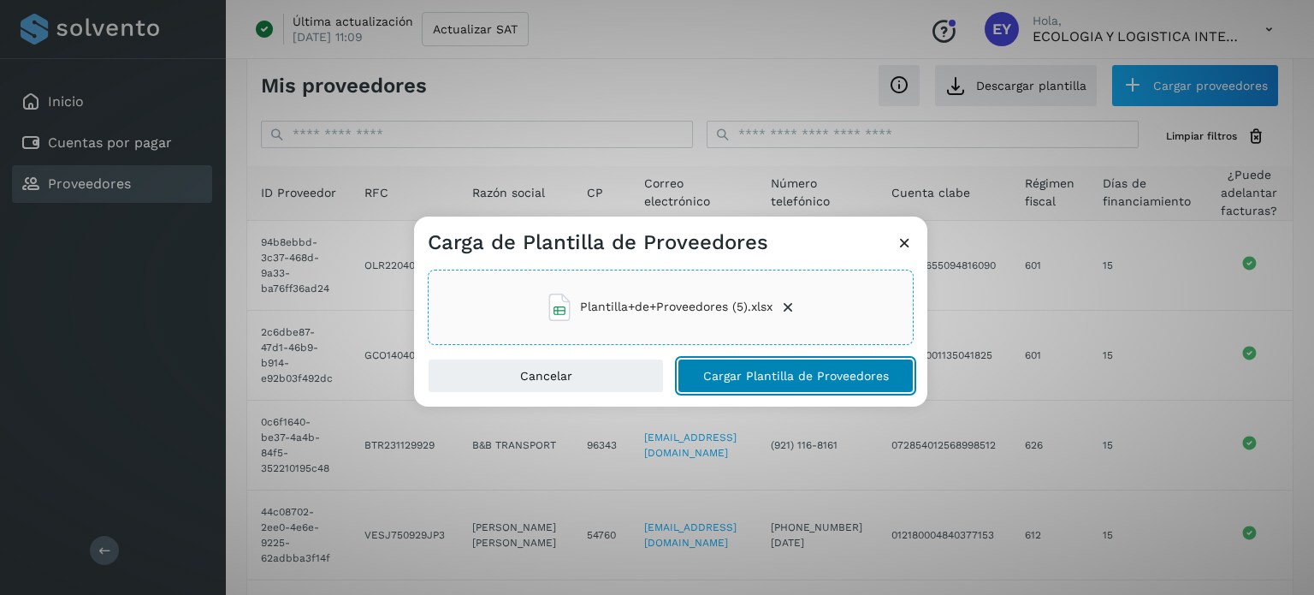
click at [769, 390] on button "Cargar Plantilla de Proveedores" at bounding box center [795, 375] width 236 height 34
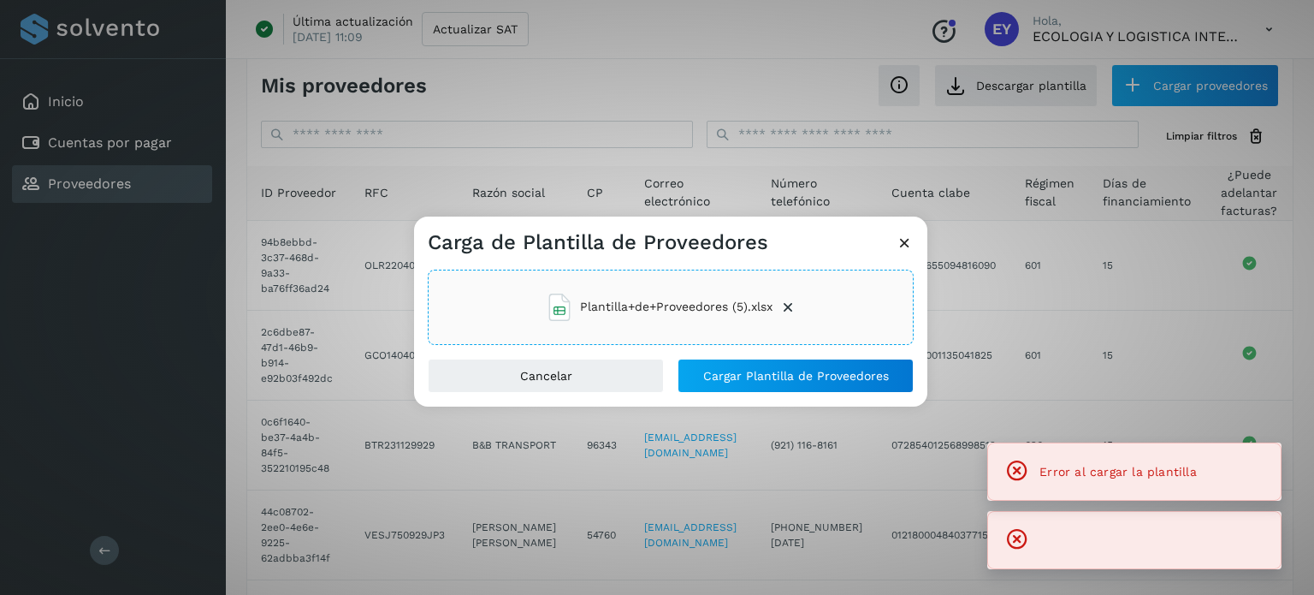
click at [911, 246] on icon at bounding box center [905, 243] width 18 height 18
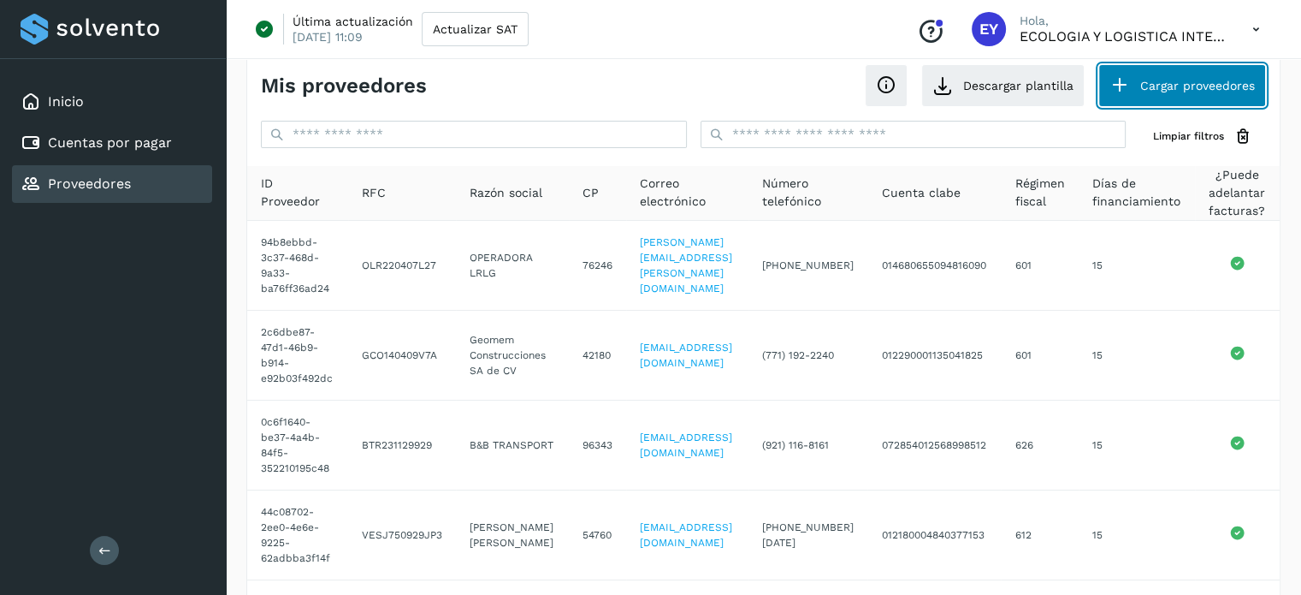
click at [1142, 86] on button "Cargar proveedores" at bounding box center [1182, 85] width 168 height 43
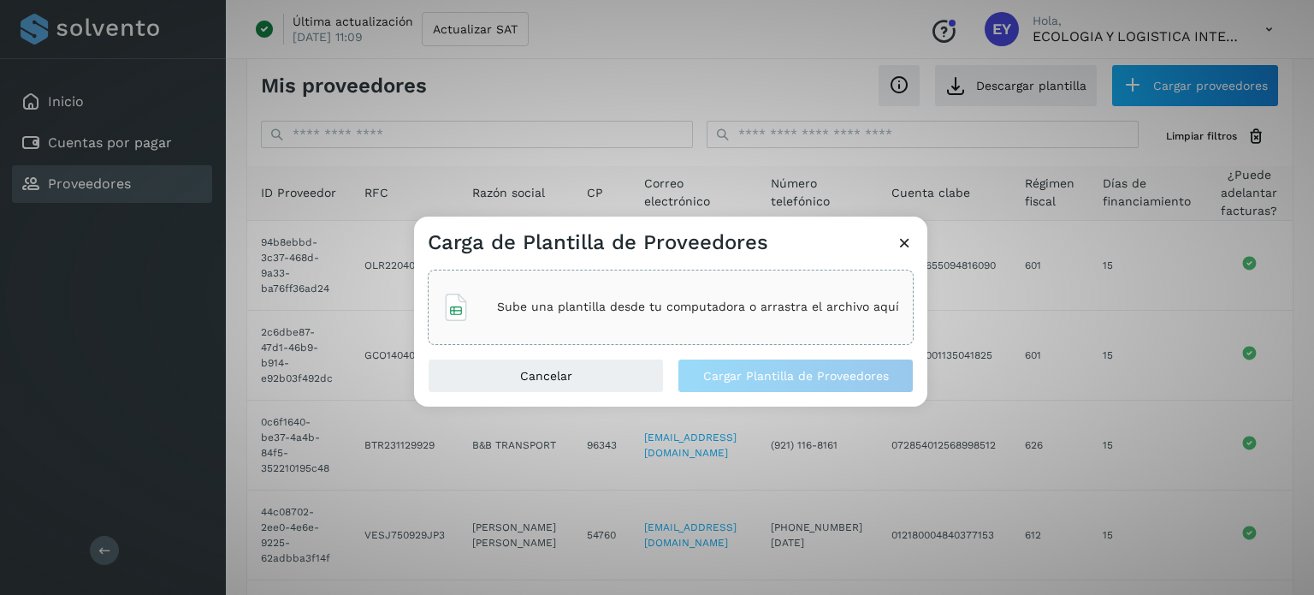
click at [589, 310] on p "Sube una plantilla desde tu computadora o arrastra el archivo aquí" at bounding box center [698, 306] width 402 height 15
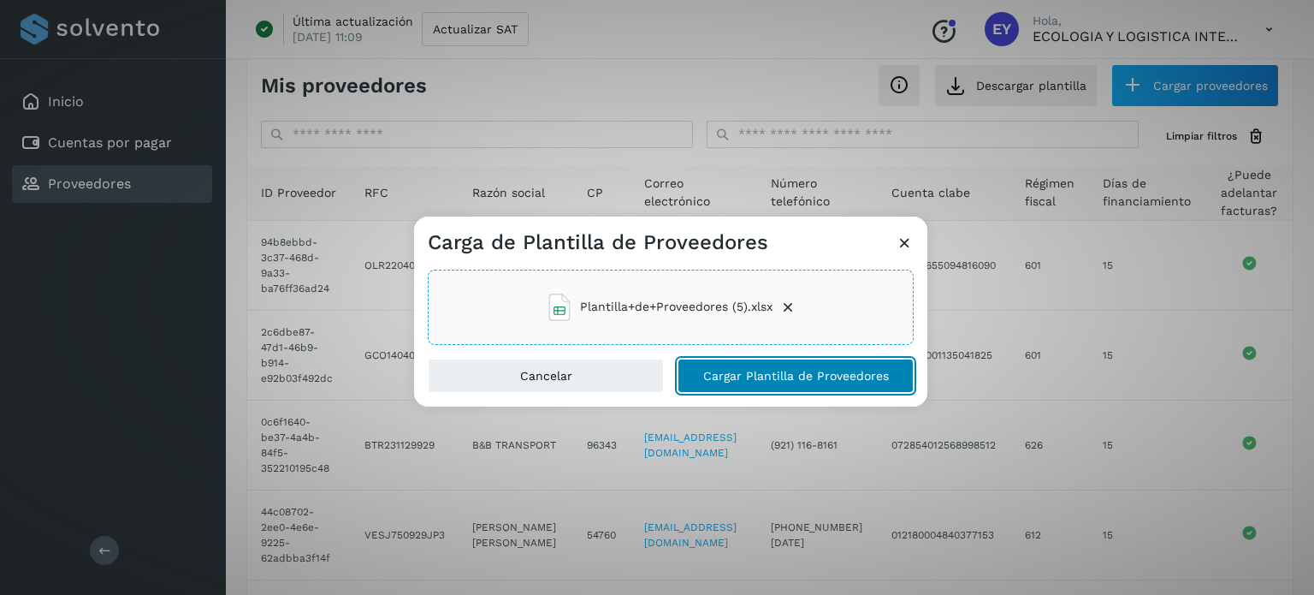
click at [763, 373] on span "Cargar Plantilla de Proveedores" at bounding box center [796, 376] width 186 height 12
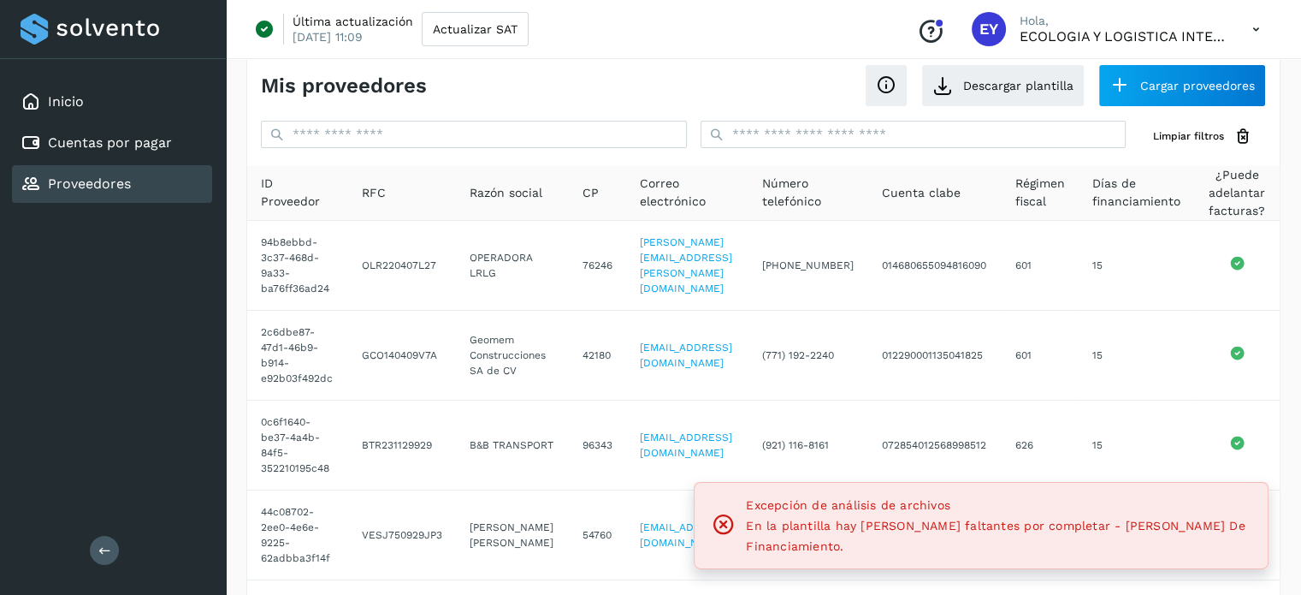
click at [1257, 33] on icon at bounding box center [1256, 29] width 35 height 35
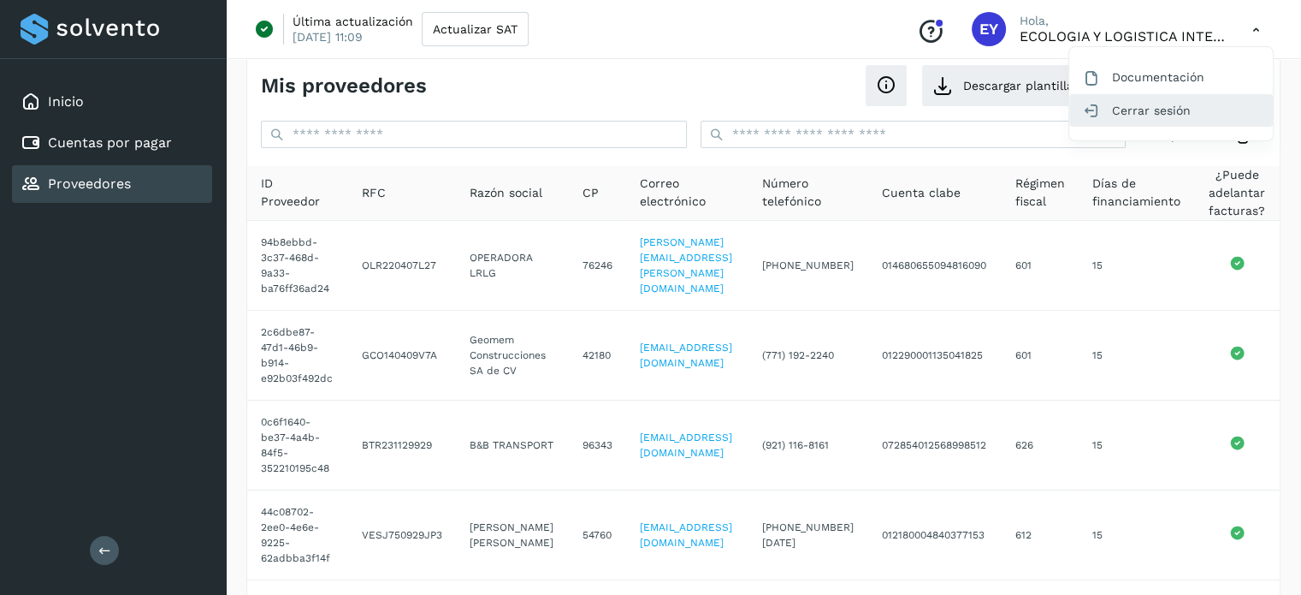
click at [1129, 109] on div "Cerrar sesión" at bounding box center [1171, 110] width 204 height 33
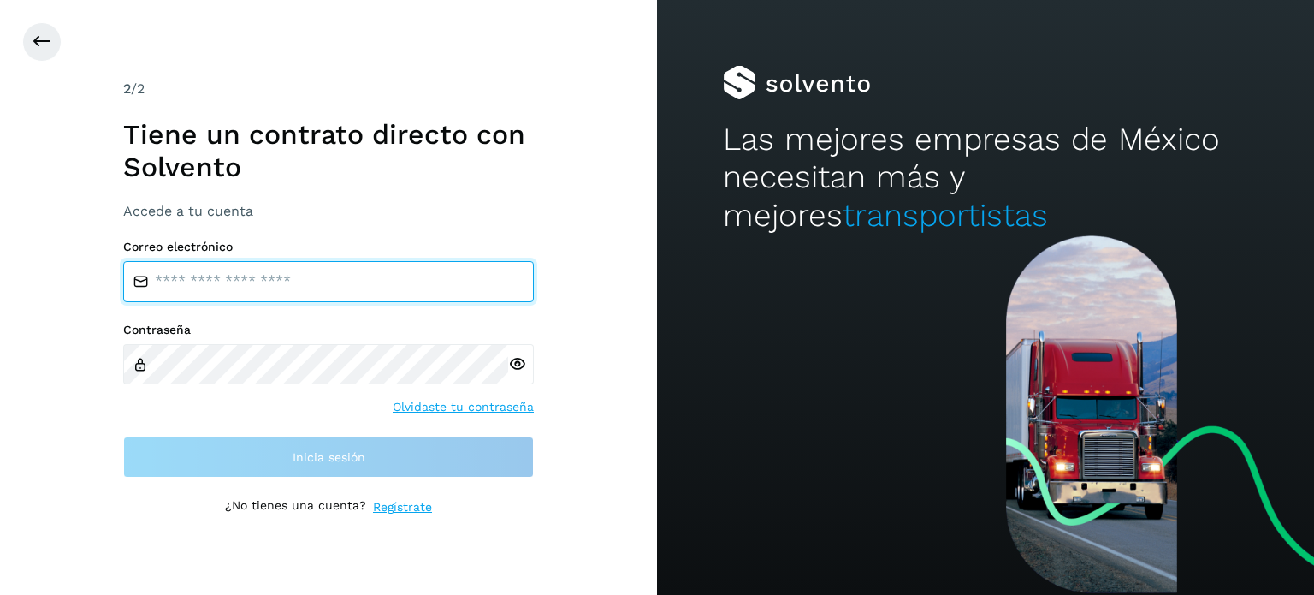
click at [314, 275] on input "email" at bounding box center [328, 281] width 411 height 41
type input "**********"
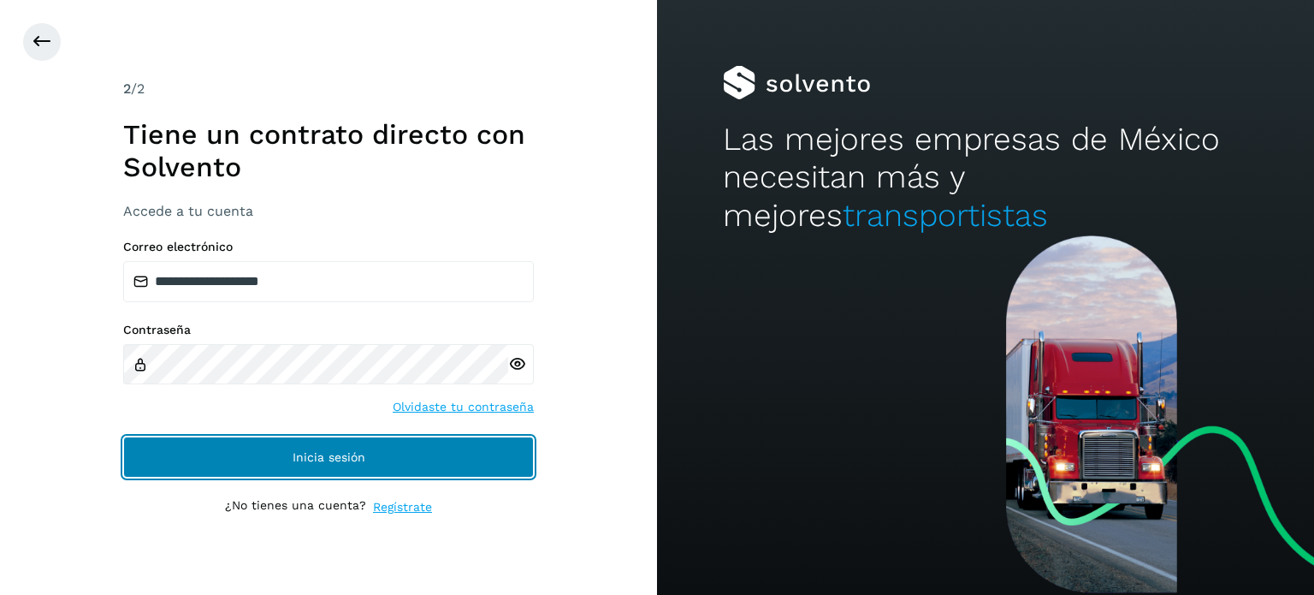
click at [369, 461] on button "Inicia sesión" at bounding box center [328, 456] width 411 height 41
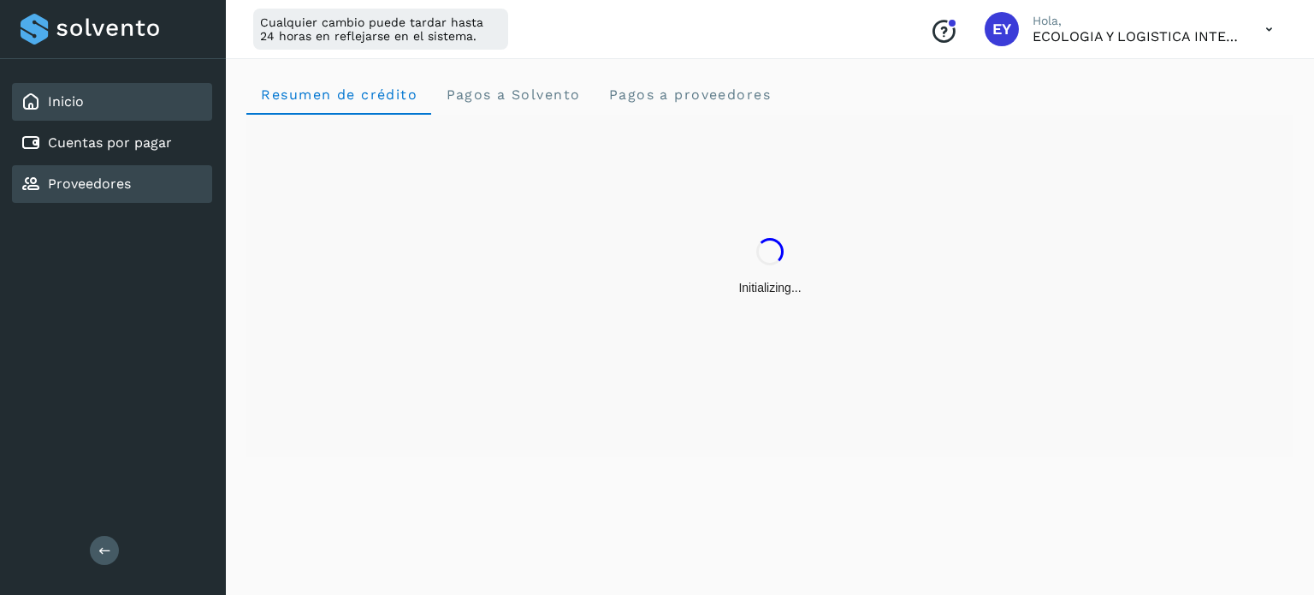
click at [86, 187] on link "Proveedores" at bounding box center [89, 183] width 83 height 16
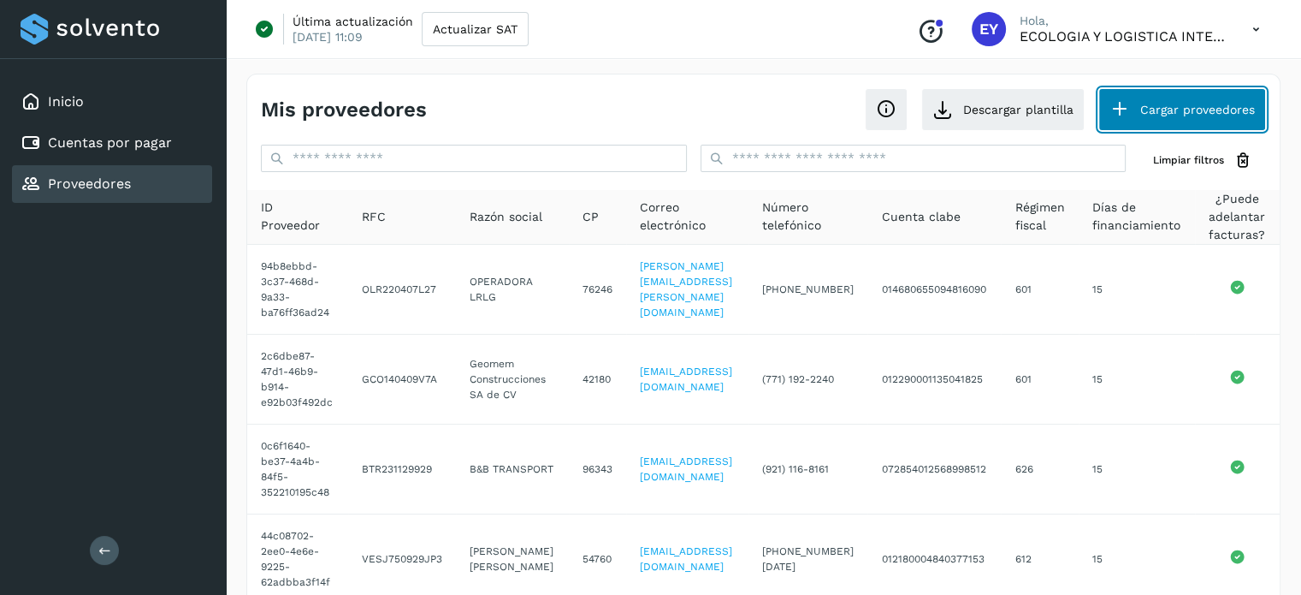
click at [1186, 121] on button "Cargar proveedores" at bounding box center [1182, 109] width 168 height 43
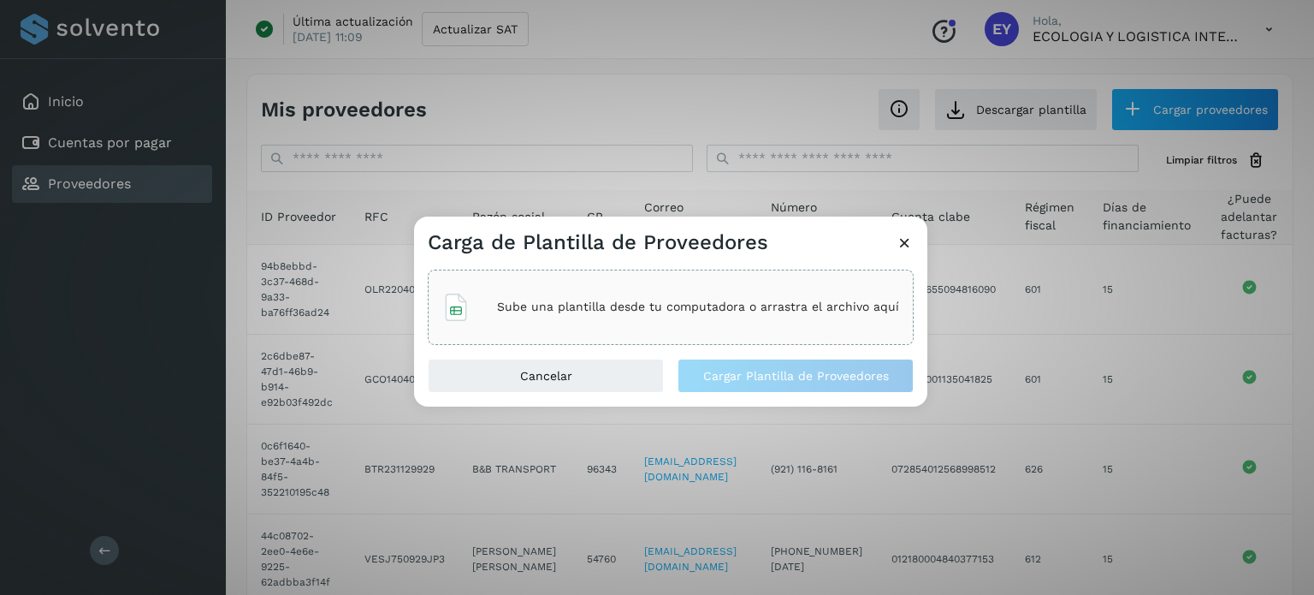
click at [600, 314] on div "Sube una plantilla desde tu computadora o arrastra el archivo aquí" at bounding box center [670, 307] width 457 height 46
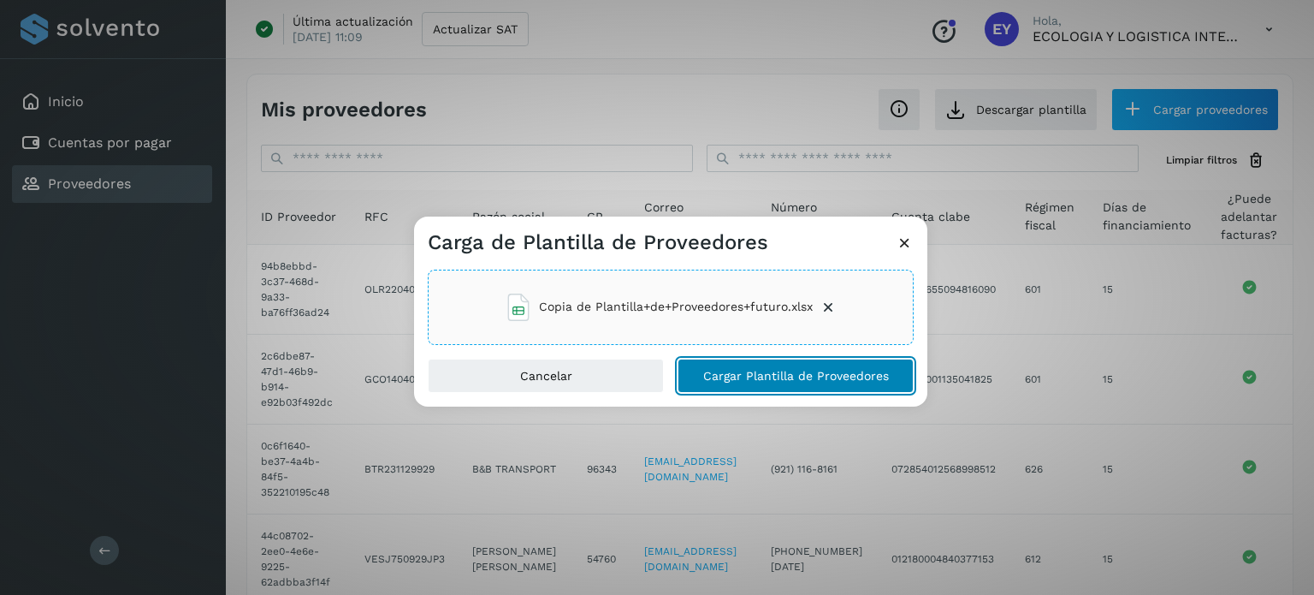
drag, startPoint x: 759, startPoint y: 376, endPoint x: 790, endPoint y: 370, distance: 32.1
click at [758, 375] on span "Cargar Plantilla de Proveedores" at bounding box center [796, 376] width 186 height 12
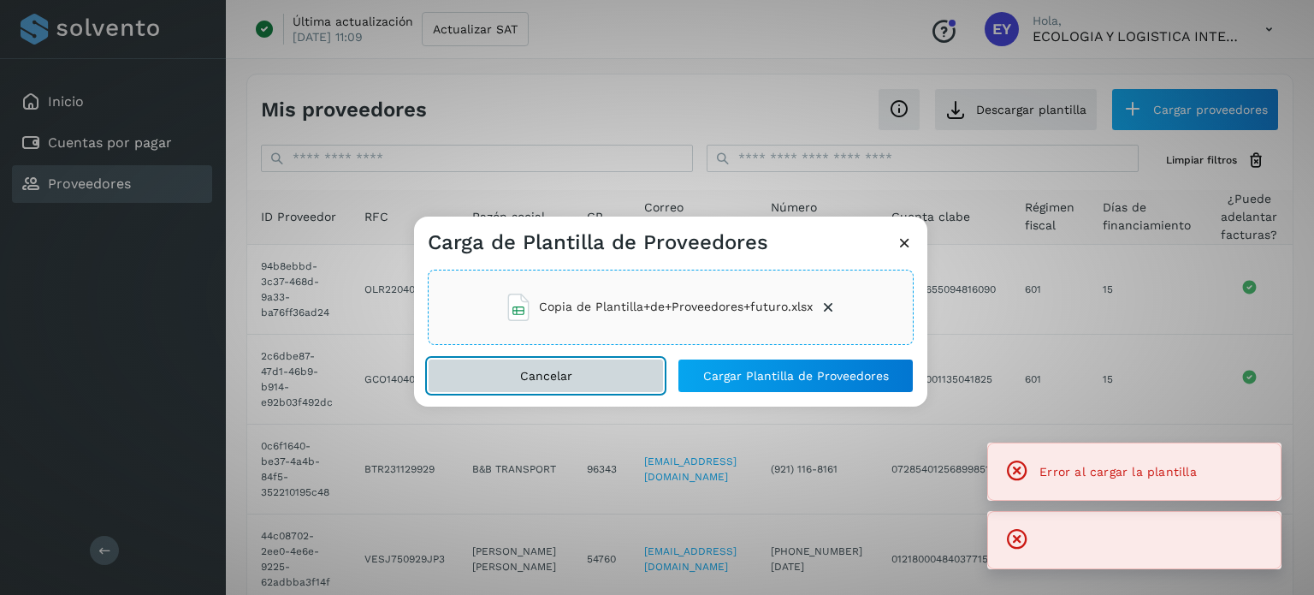
click at [578, 384] on button "Cancelar" at bounding box center [546, 375] width 236 height 34
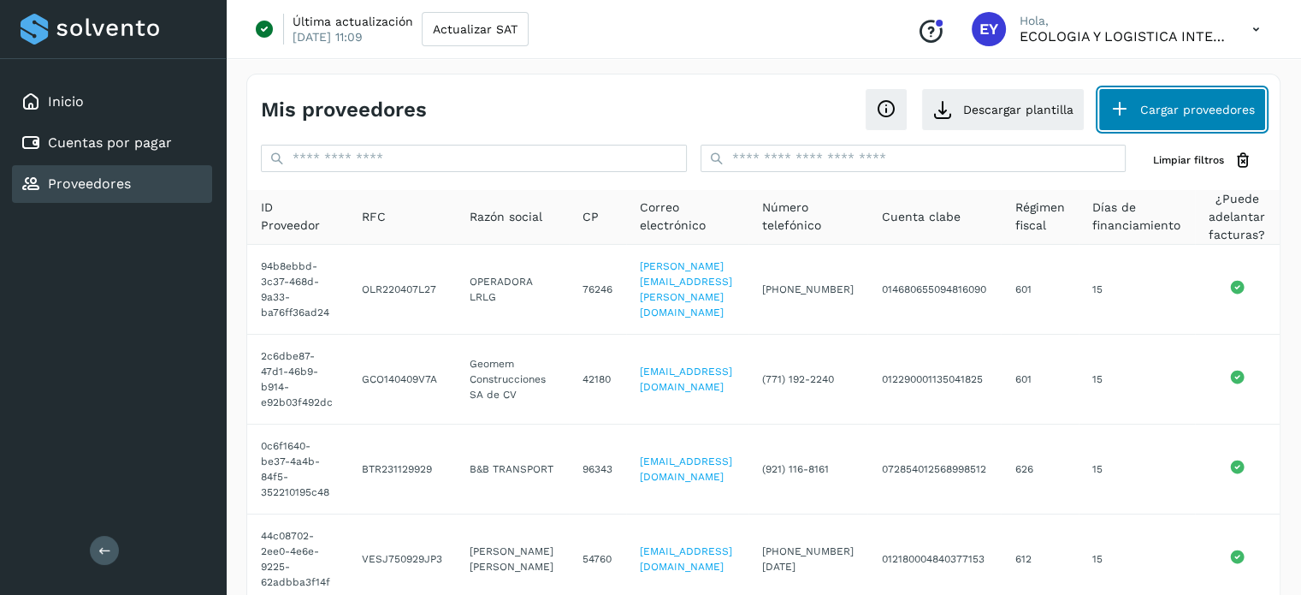
click at [1144, 112] on button "Cargar proveedores" at bounding box center [1182, 109] width 168 height 43
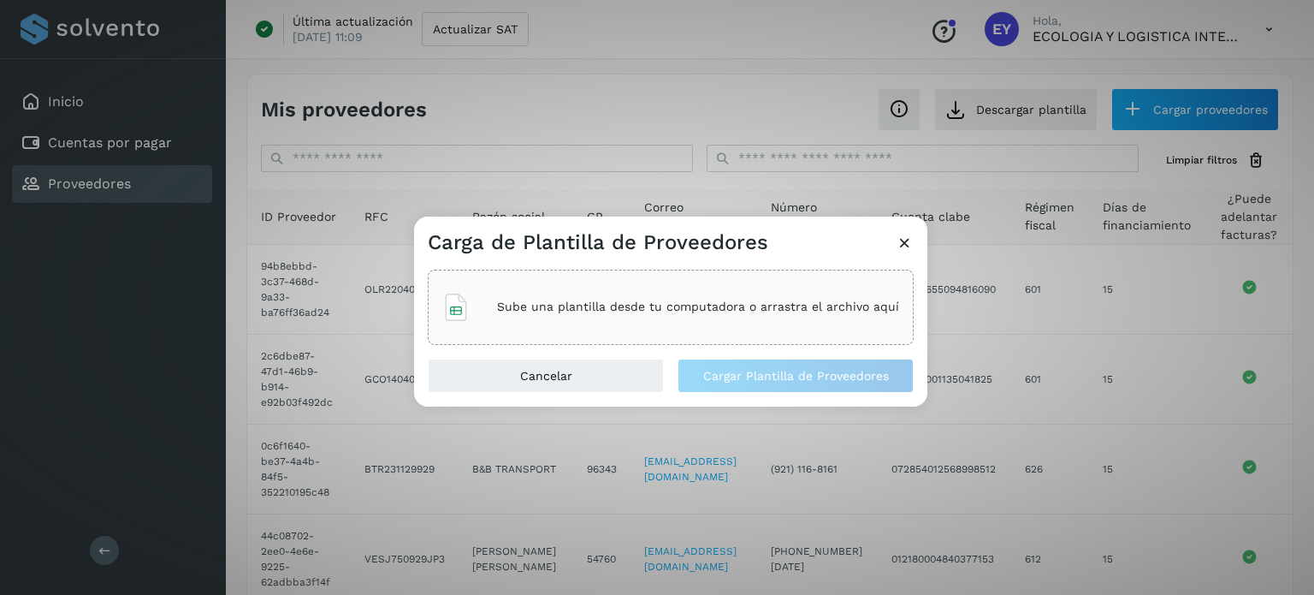
click at [606, 270] on div "Sube una plantilla desde tu computadora o arrastra el archivo aquí" at bounding box center [671, 306] width 486 height 75
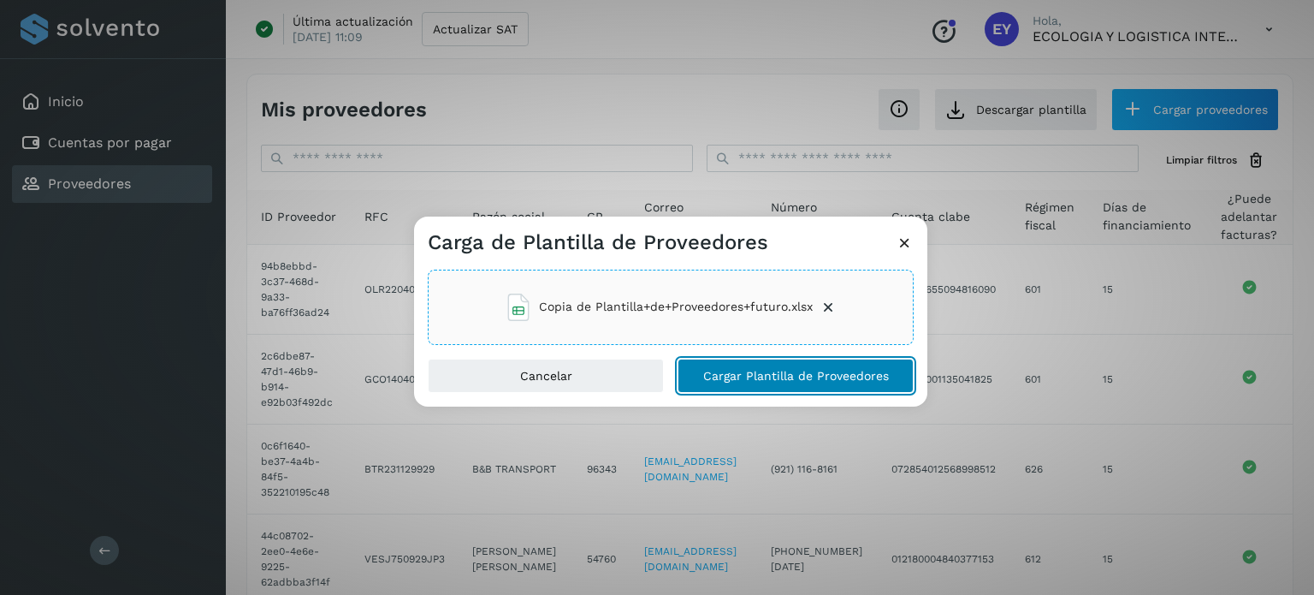
click at [761, 381] on span "Cargar Plantilla de Proveedores" at bounding box center [796, 376] width 186 height 12
click at [778, 364] on button "Cargar Plantilla de Proveedores" at bounding box center [795, 375] width 236 height 34
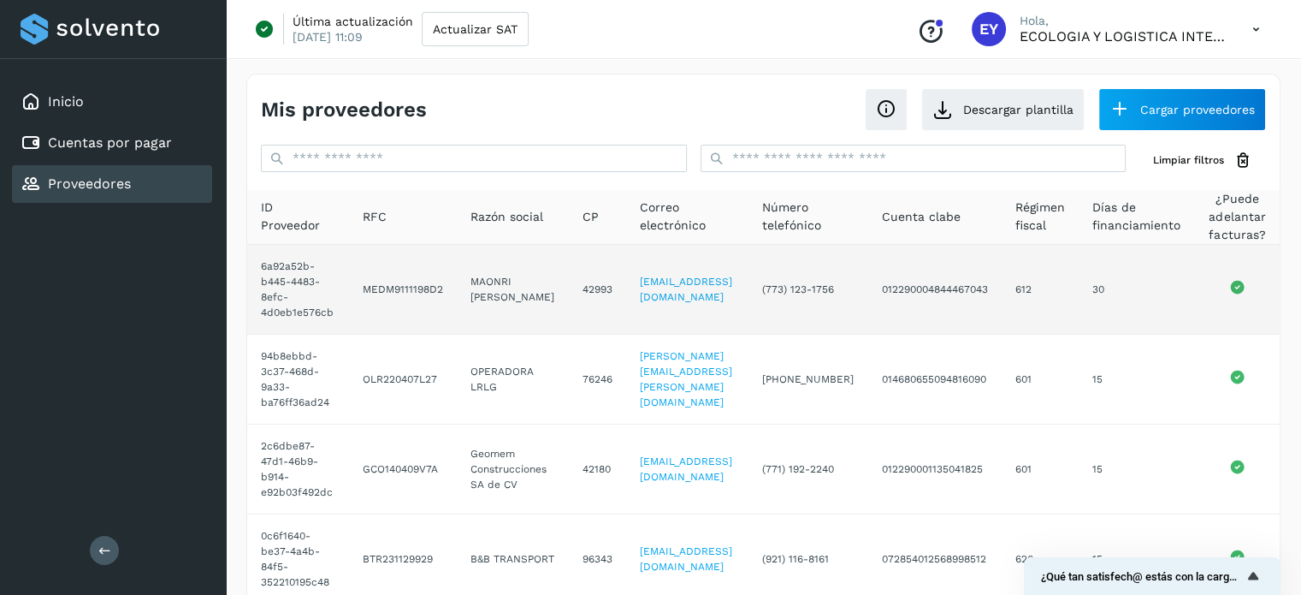
click at [1079, 315] on td "612" at bounding box center [1040, 290] width 77 height 90
